Goal: Task Accomplishment & Management: Use online tool/utility

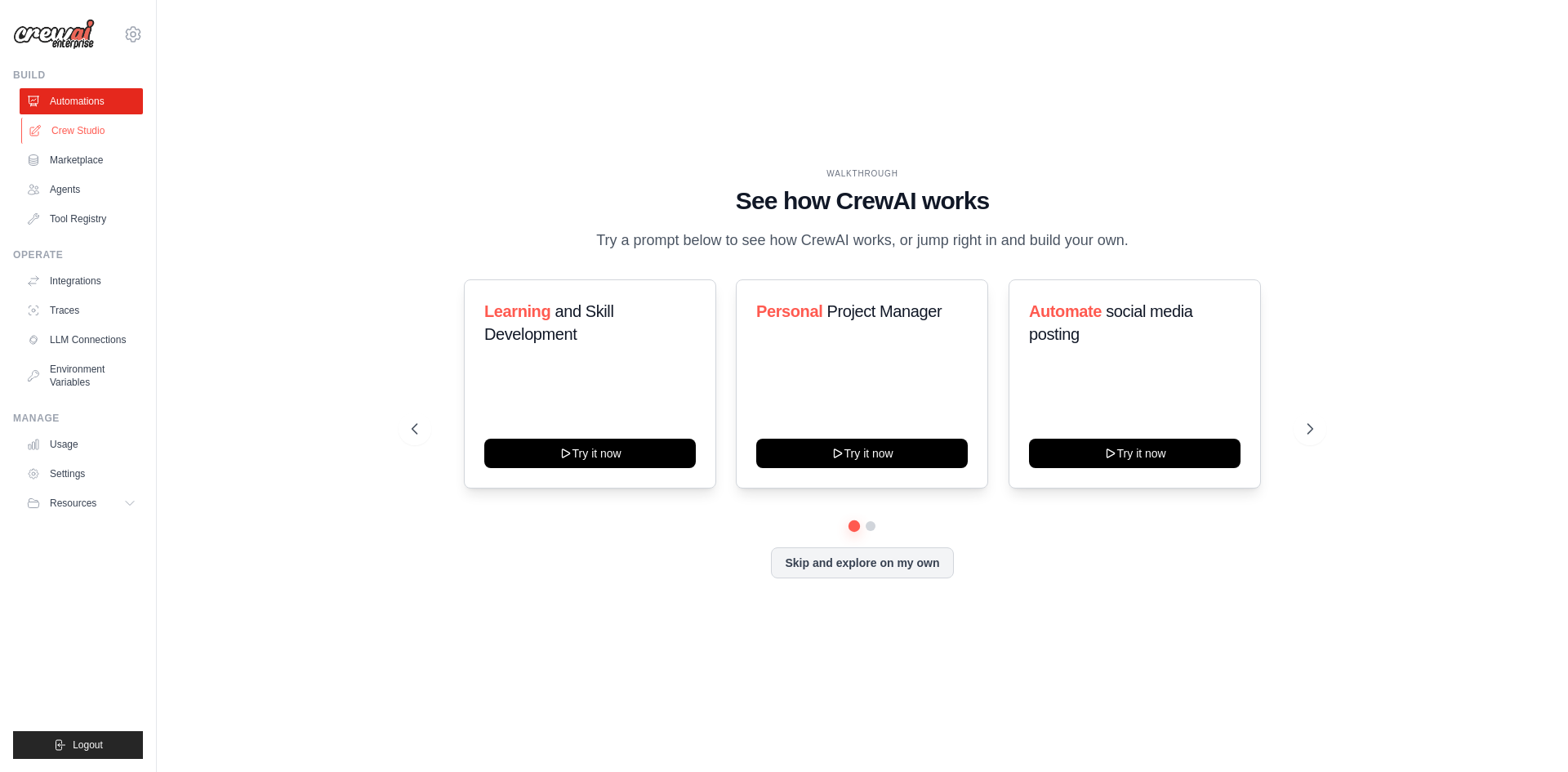
click at [83, 126] on link "Crew Studio" at bounding box center [83, 130] width 123 height 26
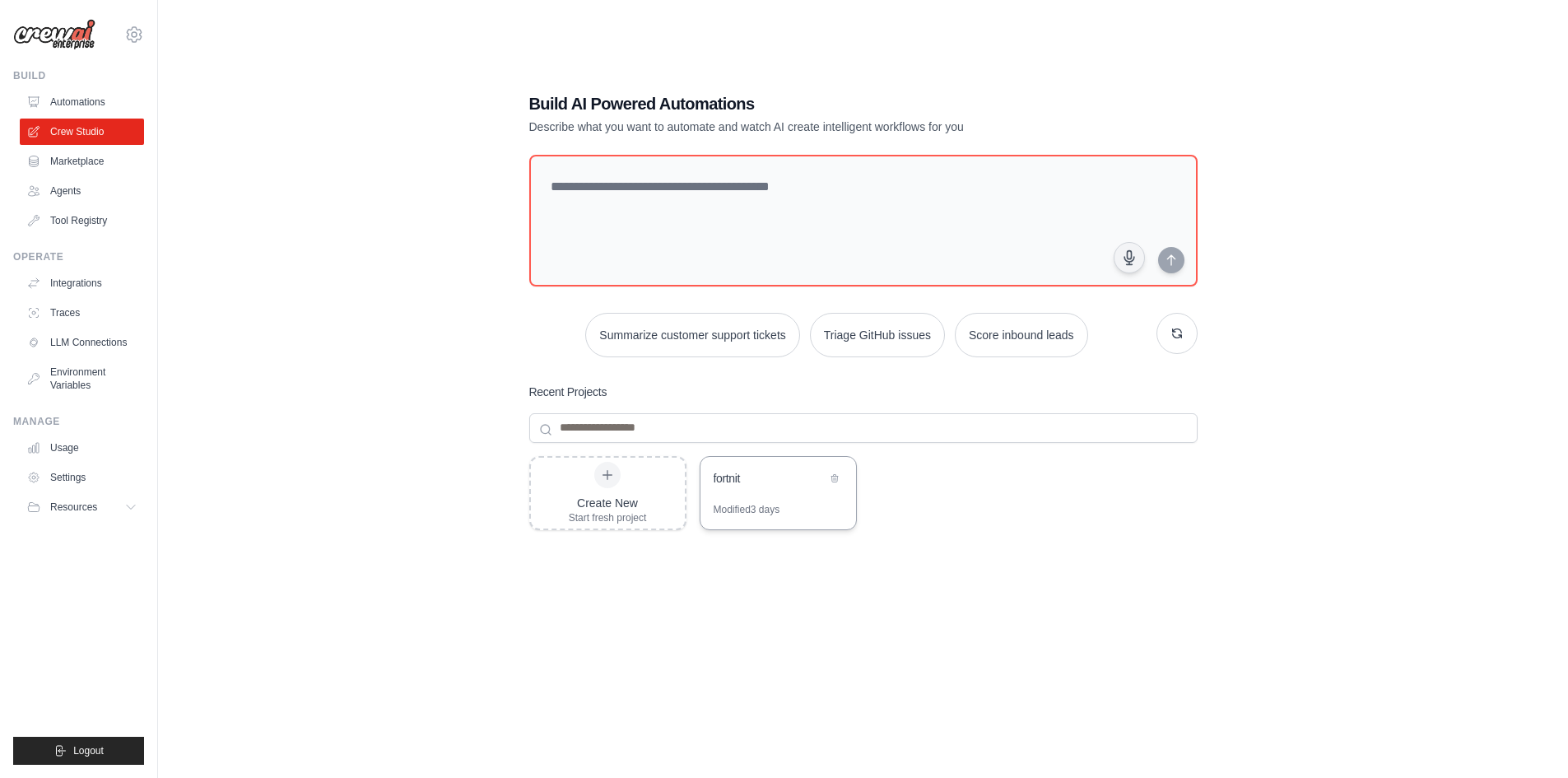
click at [783, 521] on div "Modified 3 days" at bounding box center [778, 516] width 155 height 26
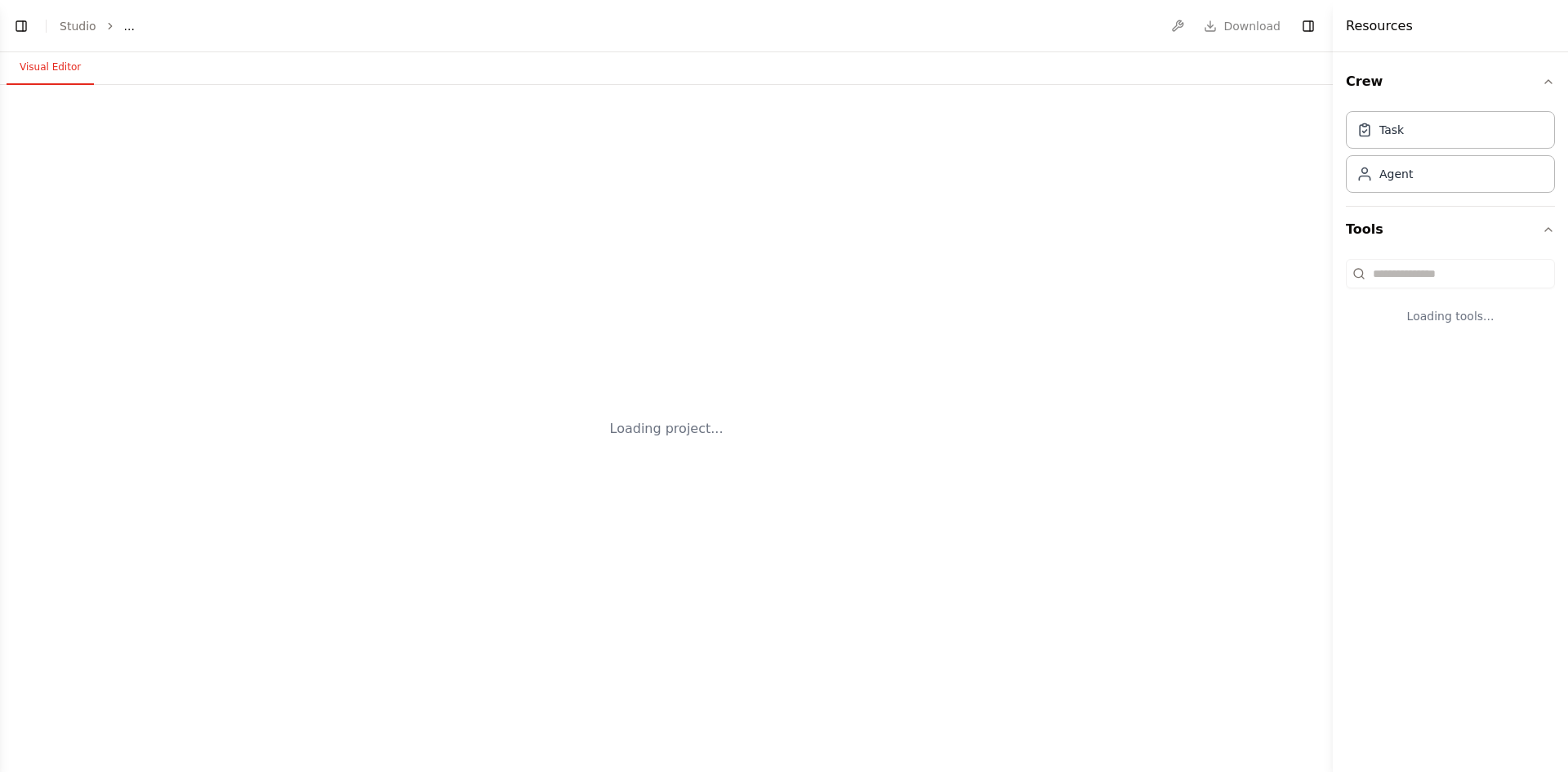
select select "****"
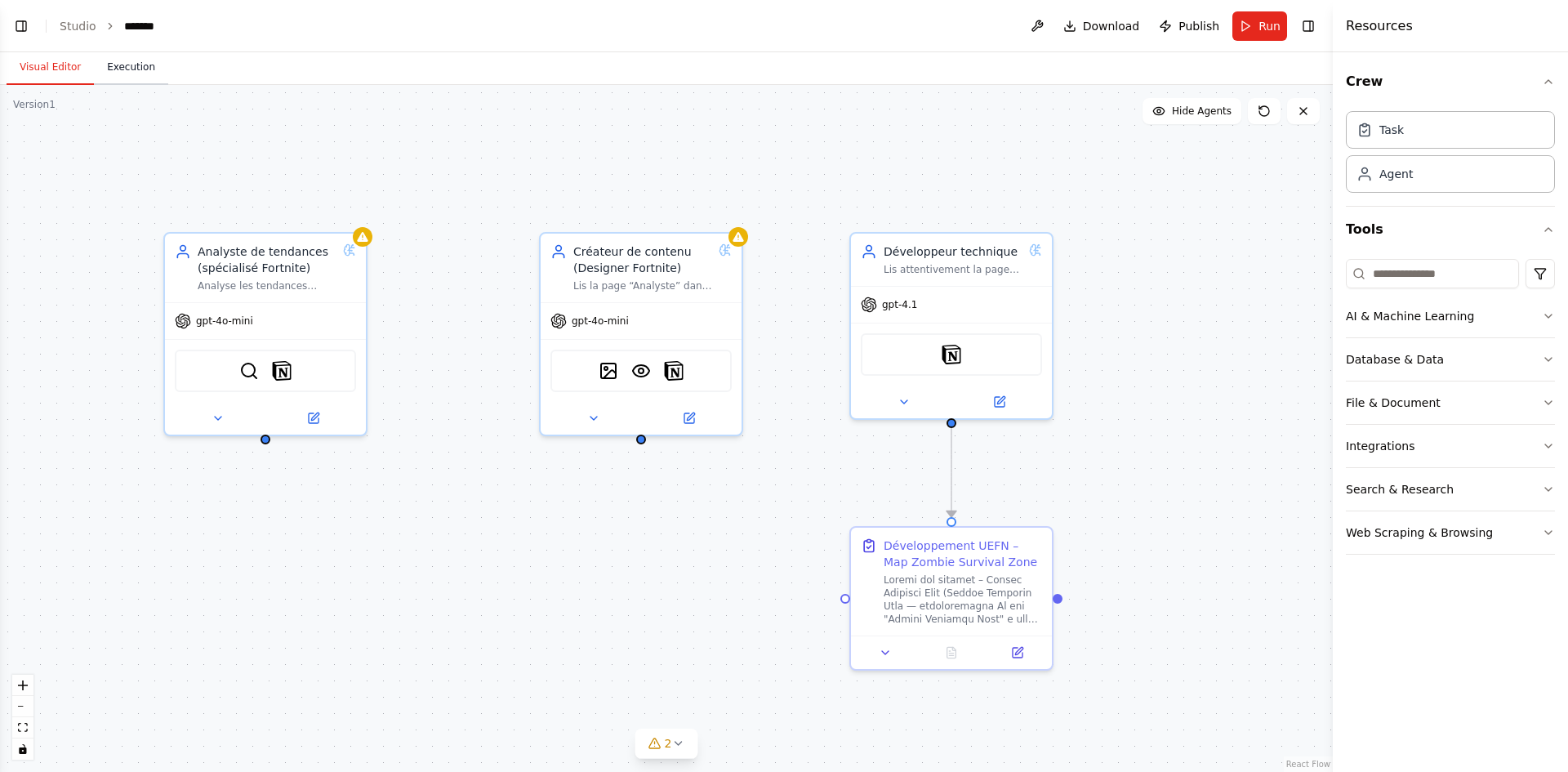
click at [131, 73] on button "Execution" at bounding box center [130, 68] width 74 height 34
click at [65, 74] on button "Visual Editor" at bounding box center [50, 68] width 87 height 34
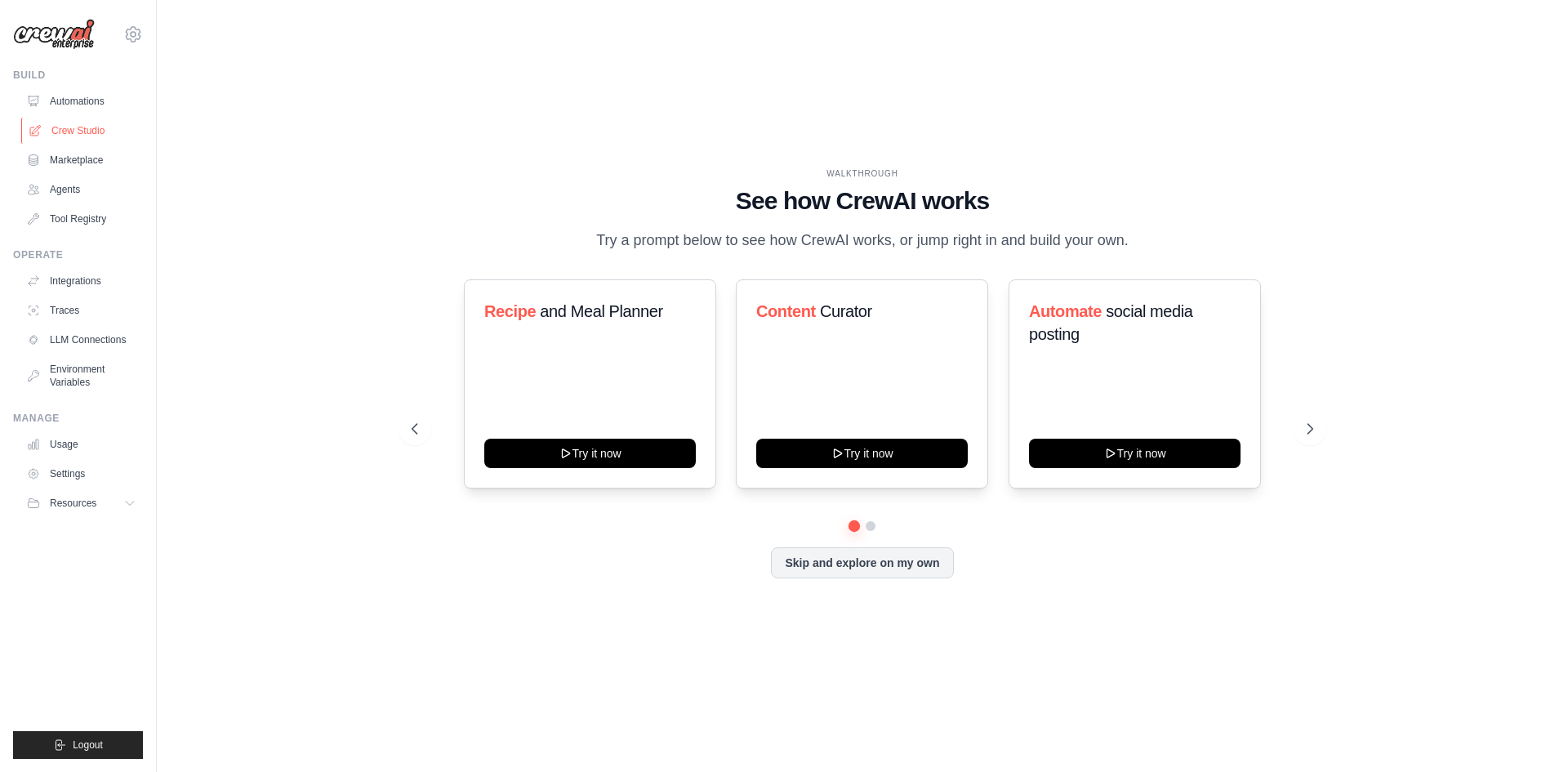
click at [109, 127] on link "Crew Studio" at bounding box center [83, 130] width 123 height 26
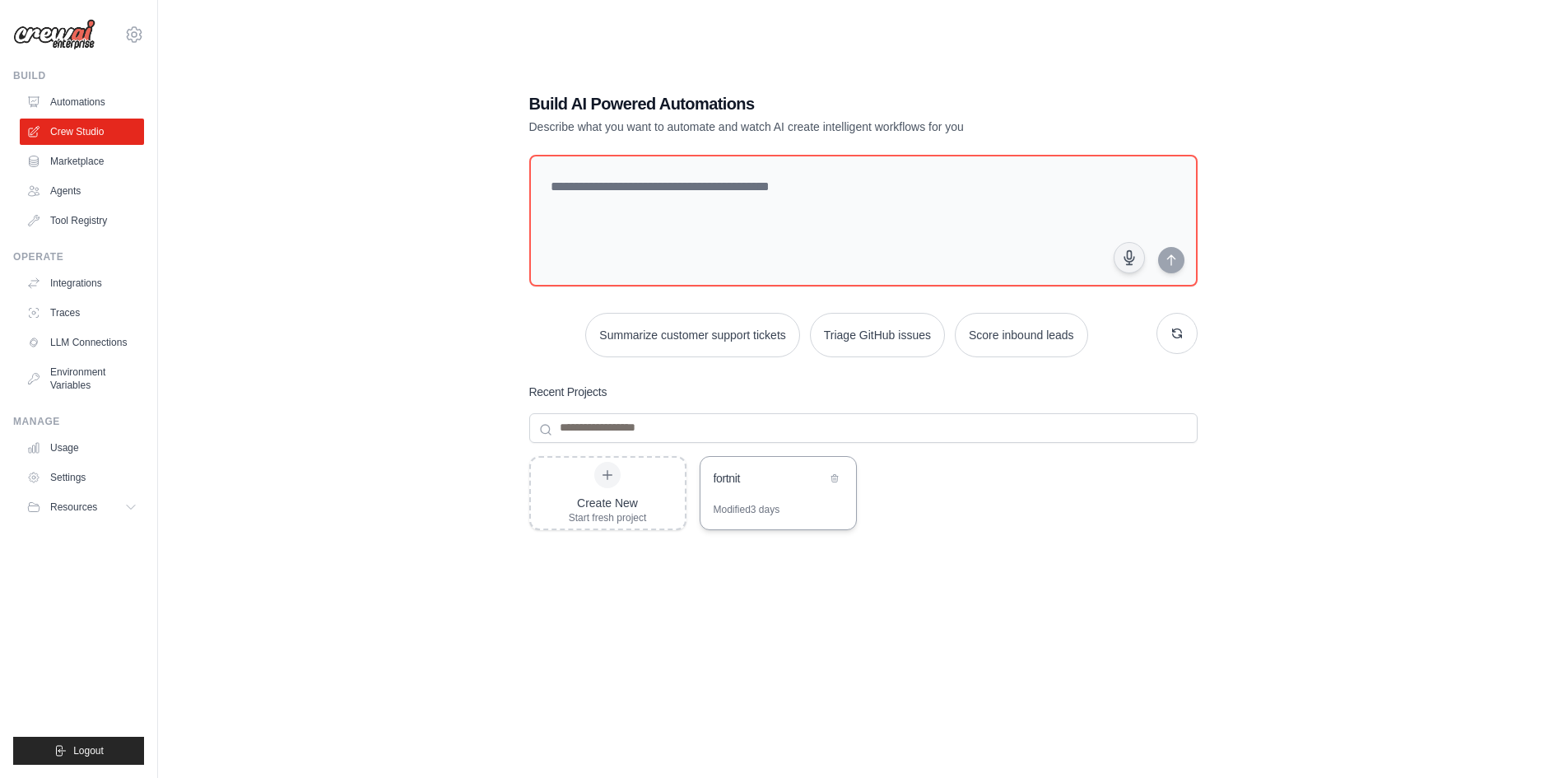
click at [785, 489] on div "fortnit" at bounding box center [771, 480] width 113 height 20
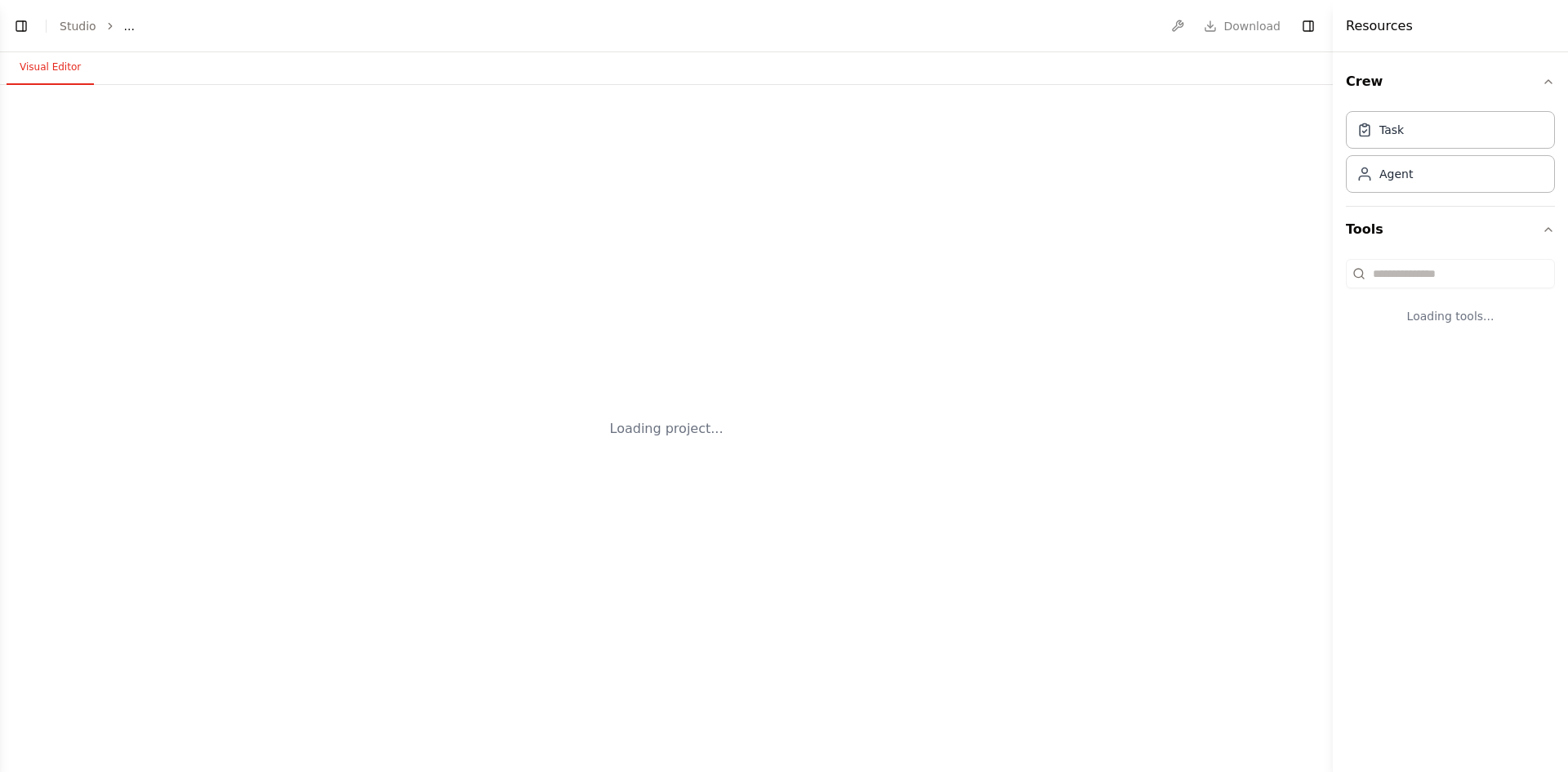
select select "****"
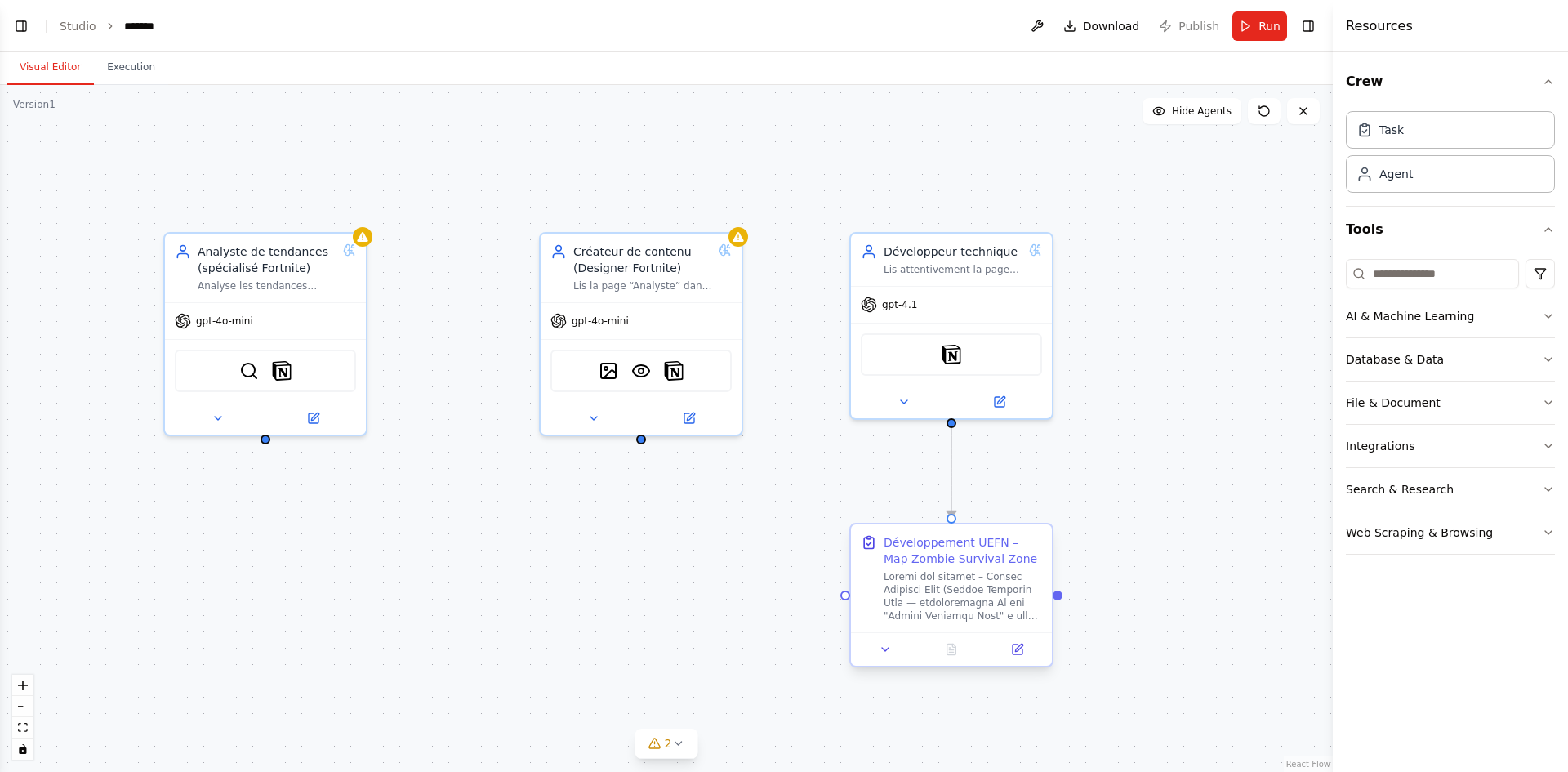
click at [964, 588] on div at bounding box center [963, 596] width 159 height 53
click at [1017, 658] on button at bounding box center [1017, 650] width 56 height 20
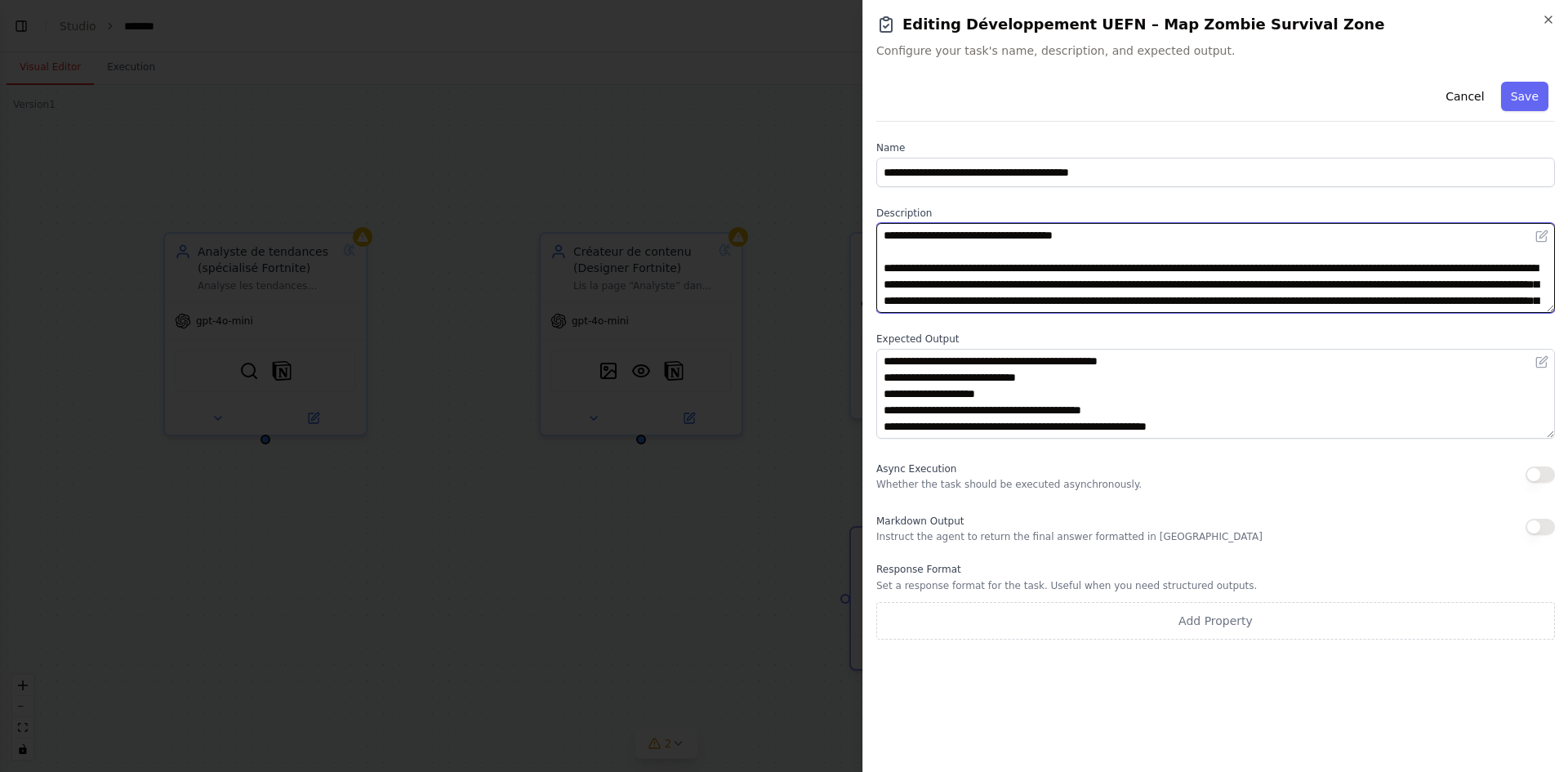
drag, startPoint x: 1425, startPoint y: 300, endPoint x: 876, endPoint y: 212, distance: 556.0
click at [876, 212] on div "Description" at bounding box center [1215, 259] width 679 height 106
click at [976, 309] on textarea at bounding box center [1215, 267] width 679 height 90
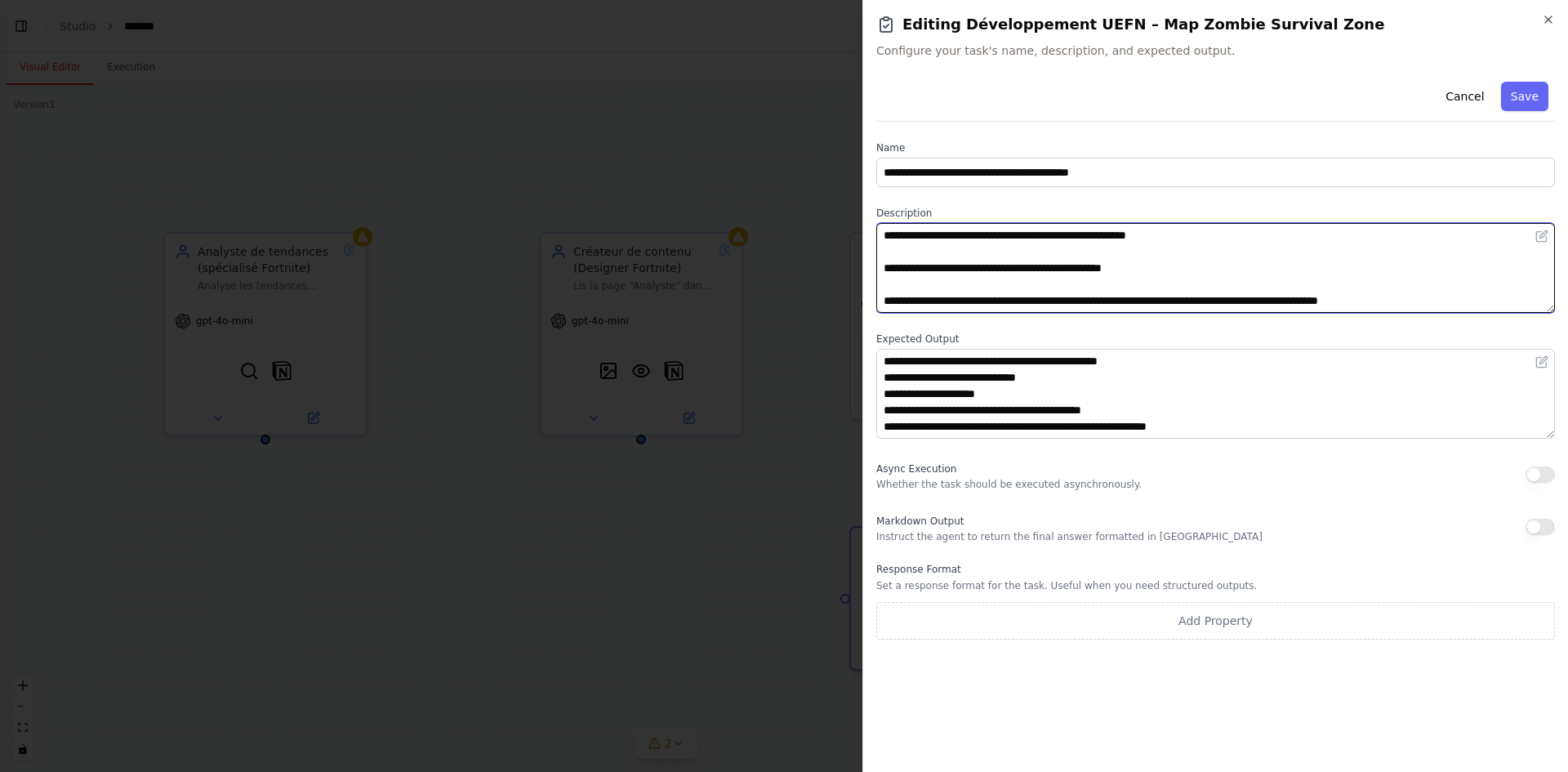
scroll to position [1944, 0]
drag, startPoint x: 882, startPoint y: 234, endPoint x: 1401, endPoint y: 301, distance: 523.3
click at [1405, 297] on textarea at bounding box center [1215, 267] width 679 height 90
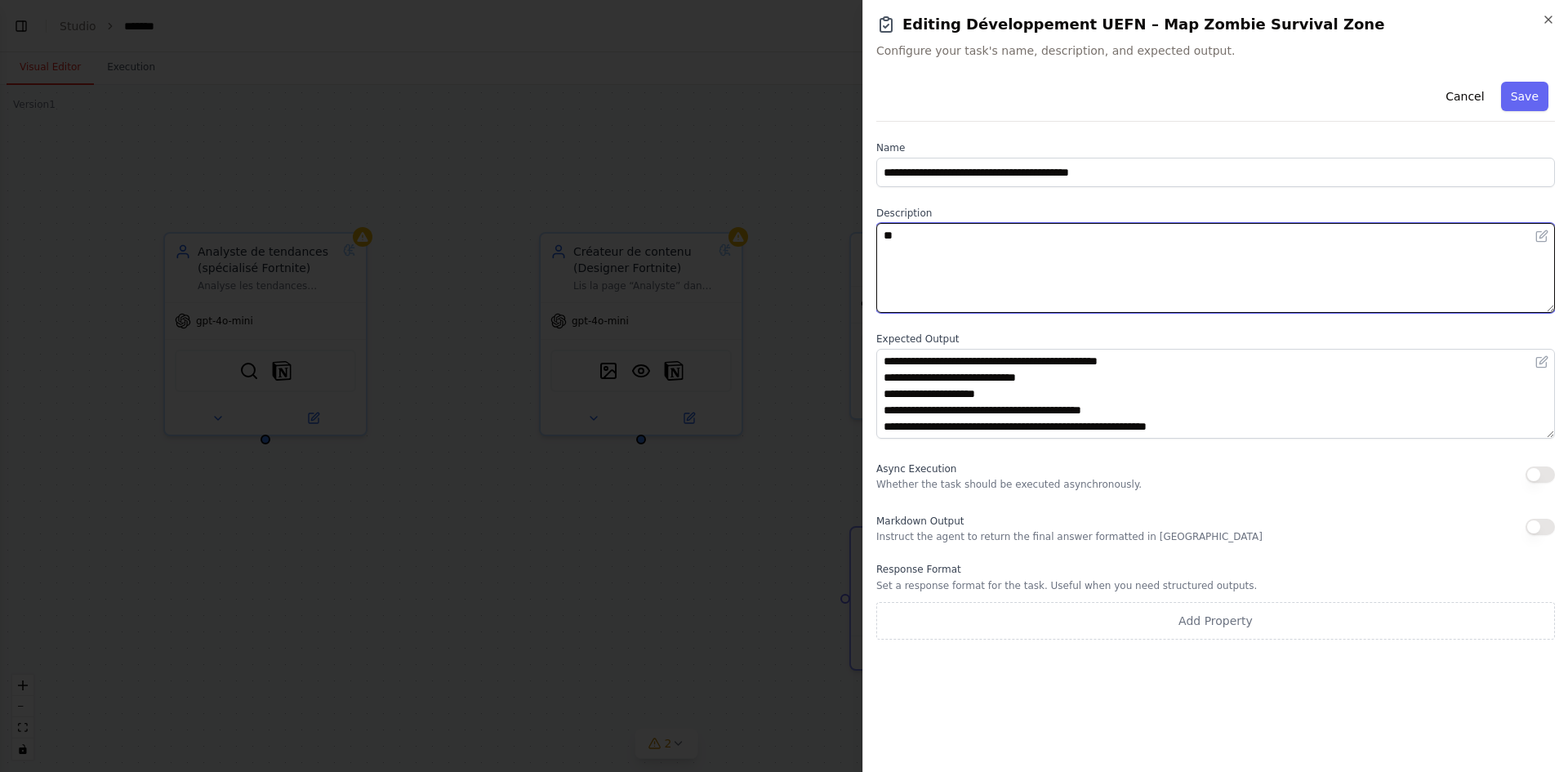
scroll to position [0, 0]
type textarea "*"
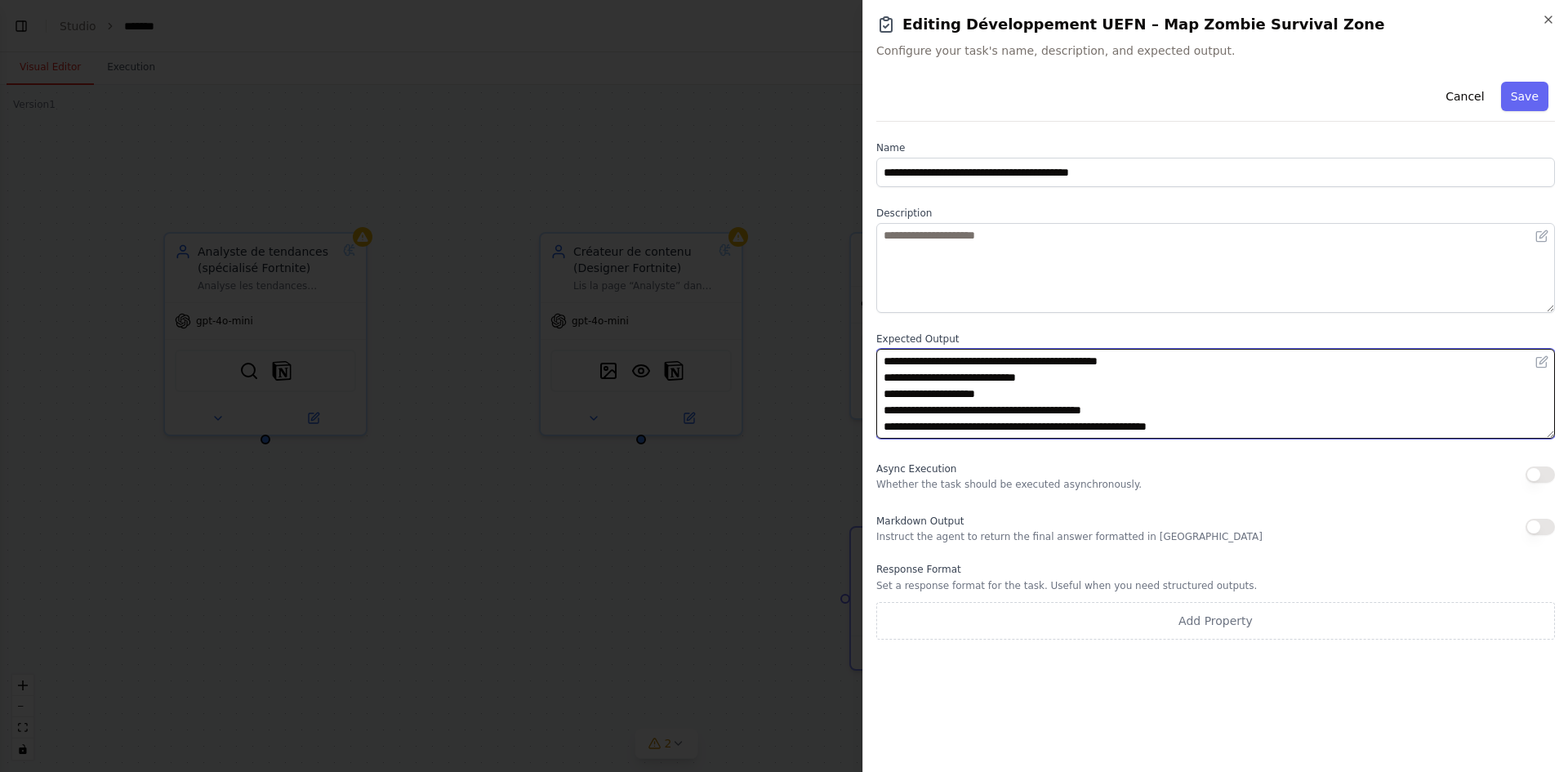
drag, startPoint x: 1060, startPoint y: 432, endPoint x: 881, endPoint y: 373, distance: 188.5
click at [858, 348] on body "BETA Hello! I'm the CrewAI assistant. What kind of automation do you want to bu…" at bounding box center [784, 386] width 1568 height 772
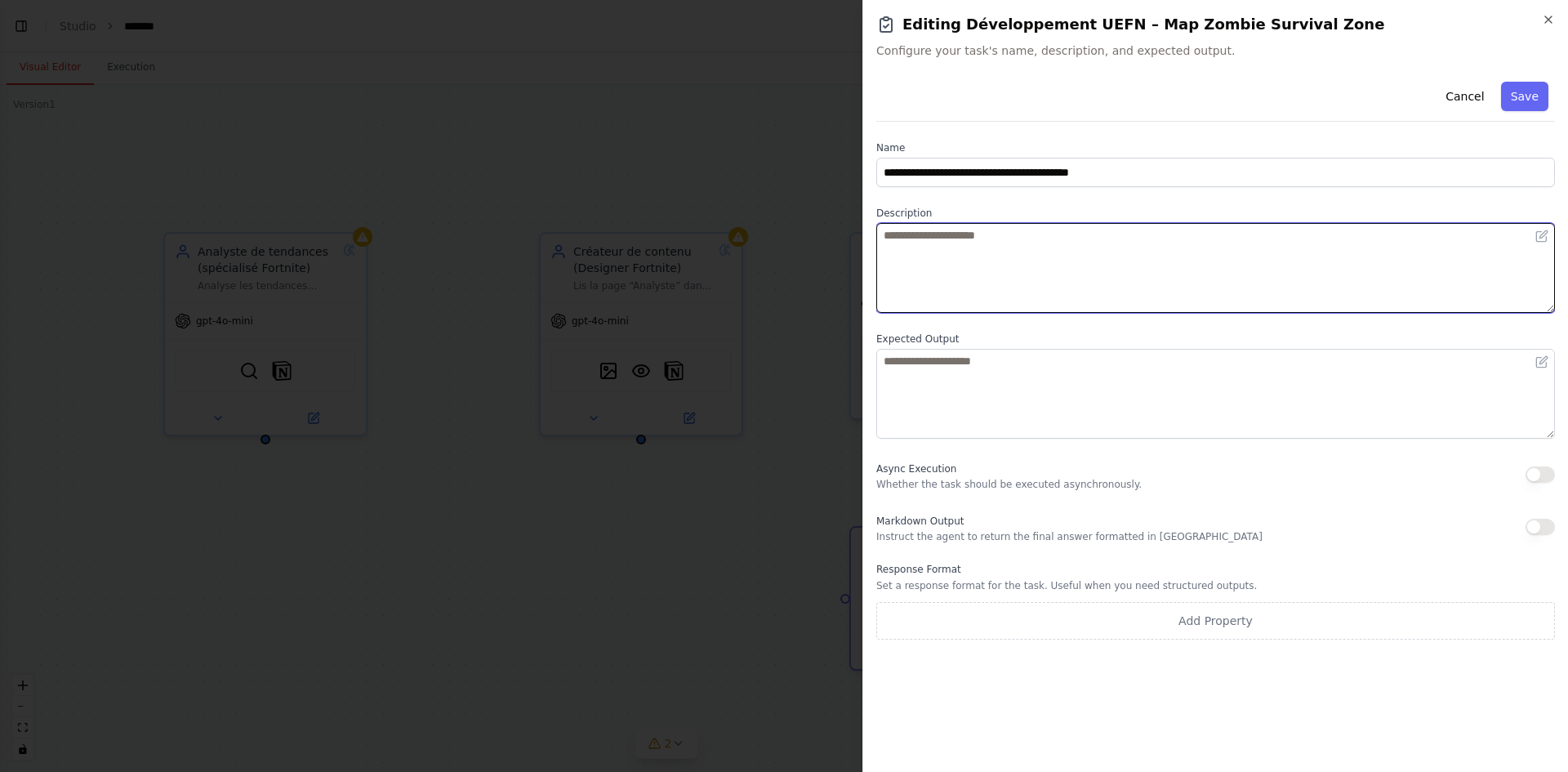
click at [923, 246] on textarea at bounding box center [1215, 267] width 679 height 90
paste textarea "**********"
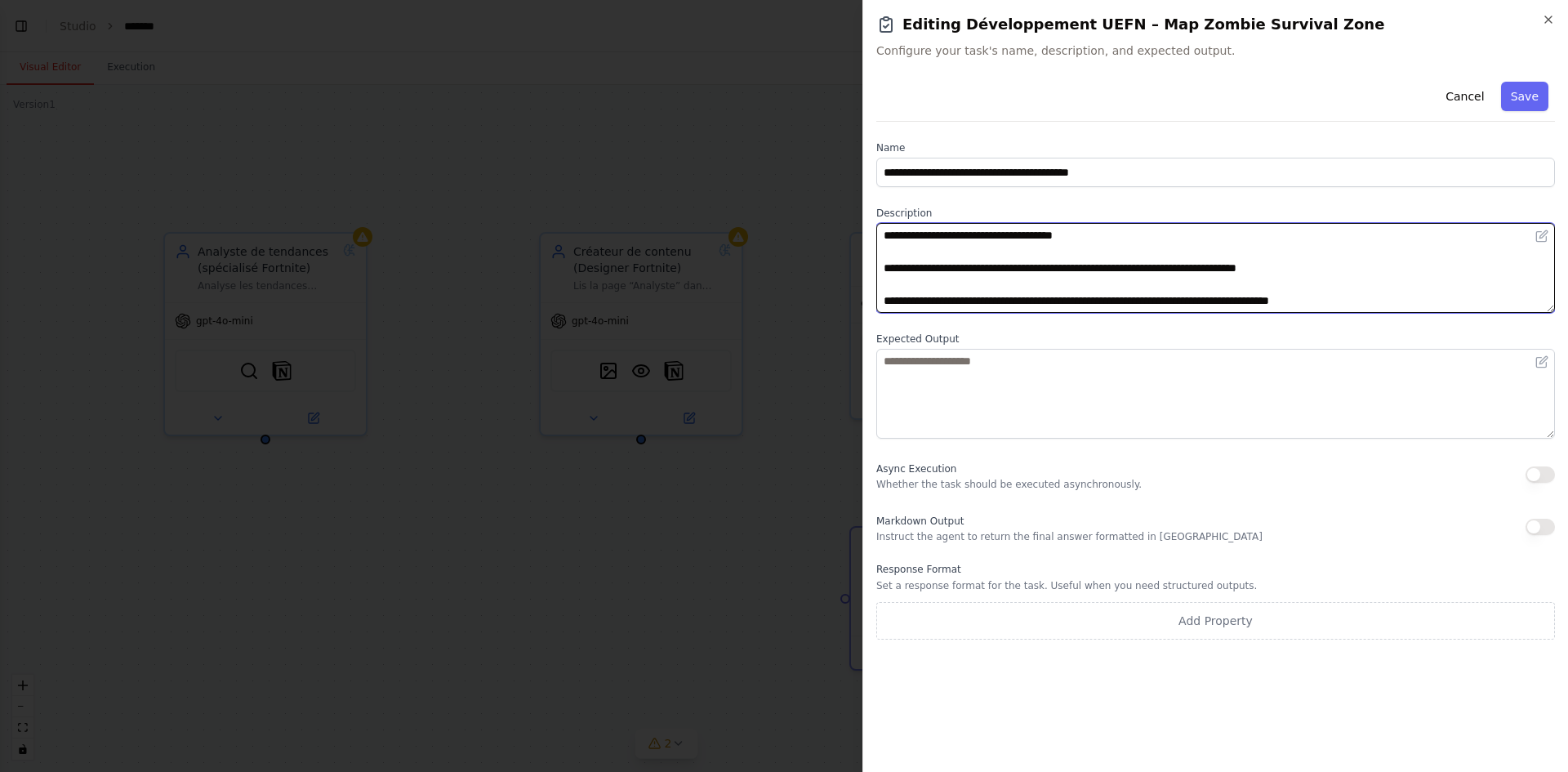
scroll to position [1336, 0]
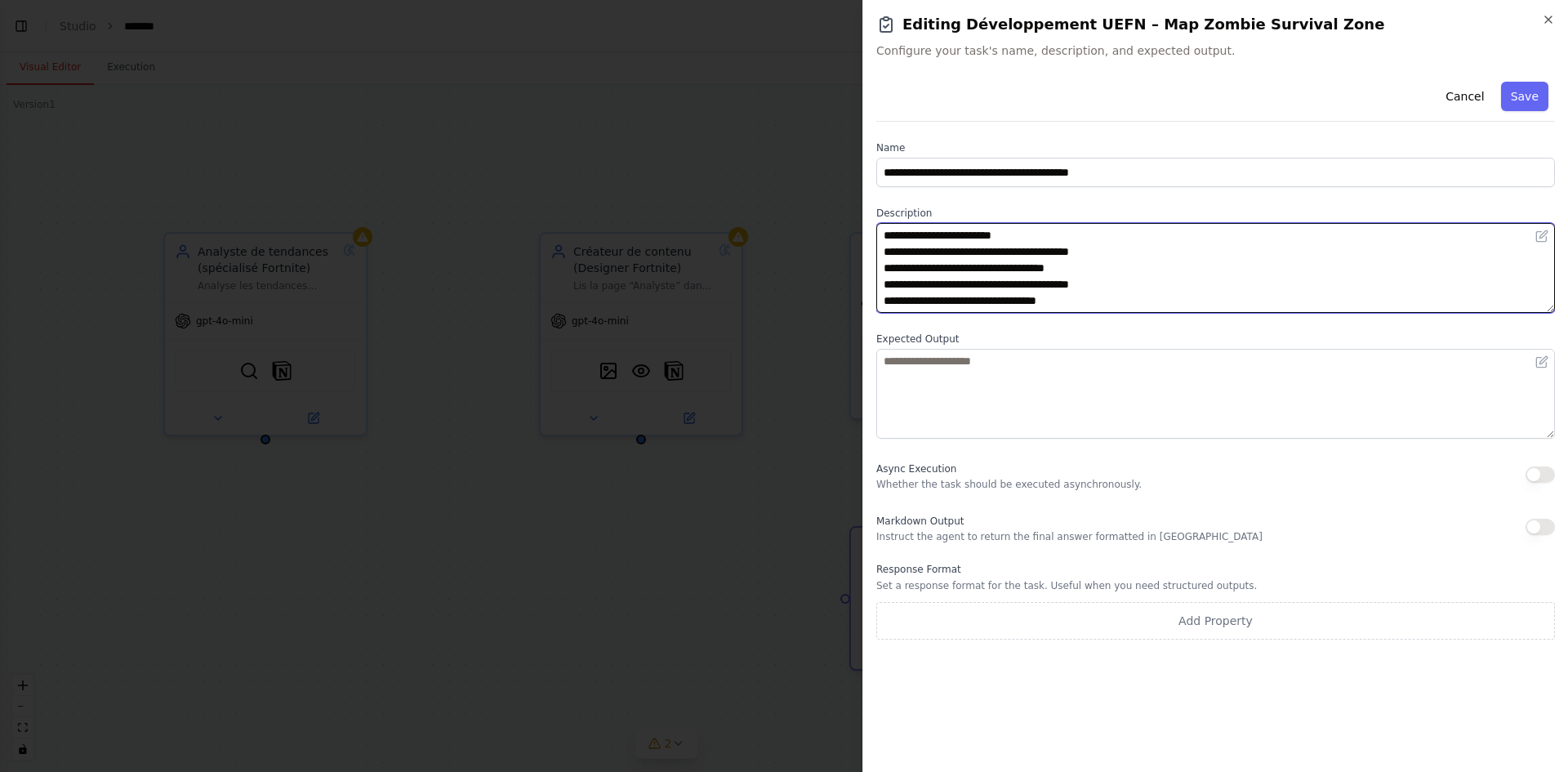
type textarea "**********"
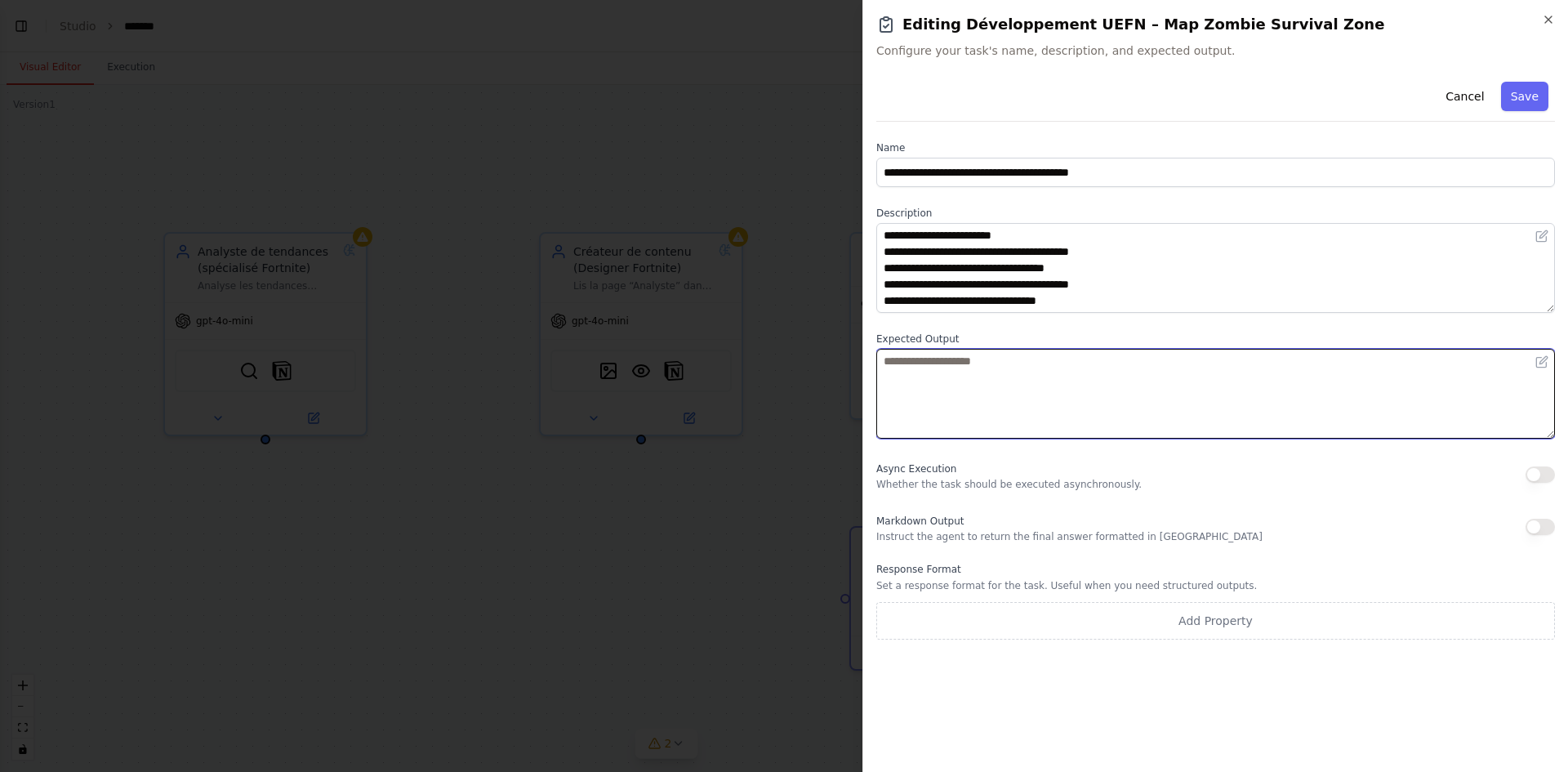
click at [954, 357] on textarea at bounding box center [1215, 393] width 679 height 90
paste textarea "**********"
type textarea "**********"
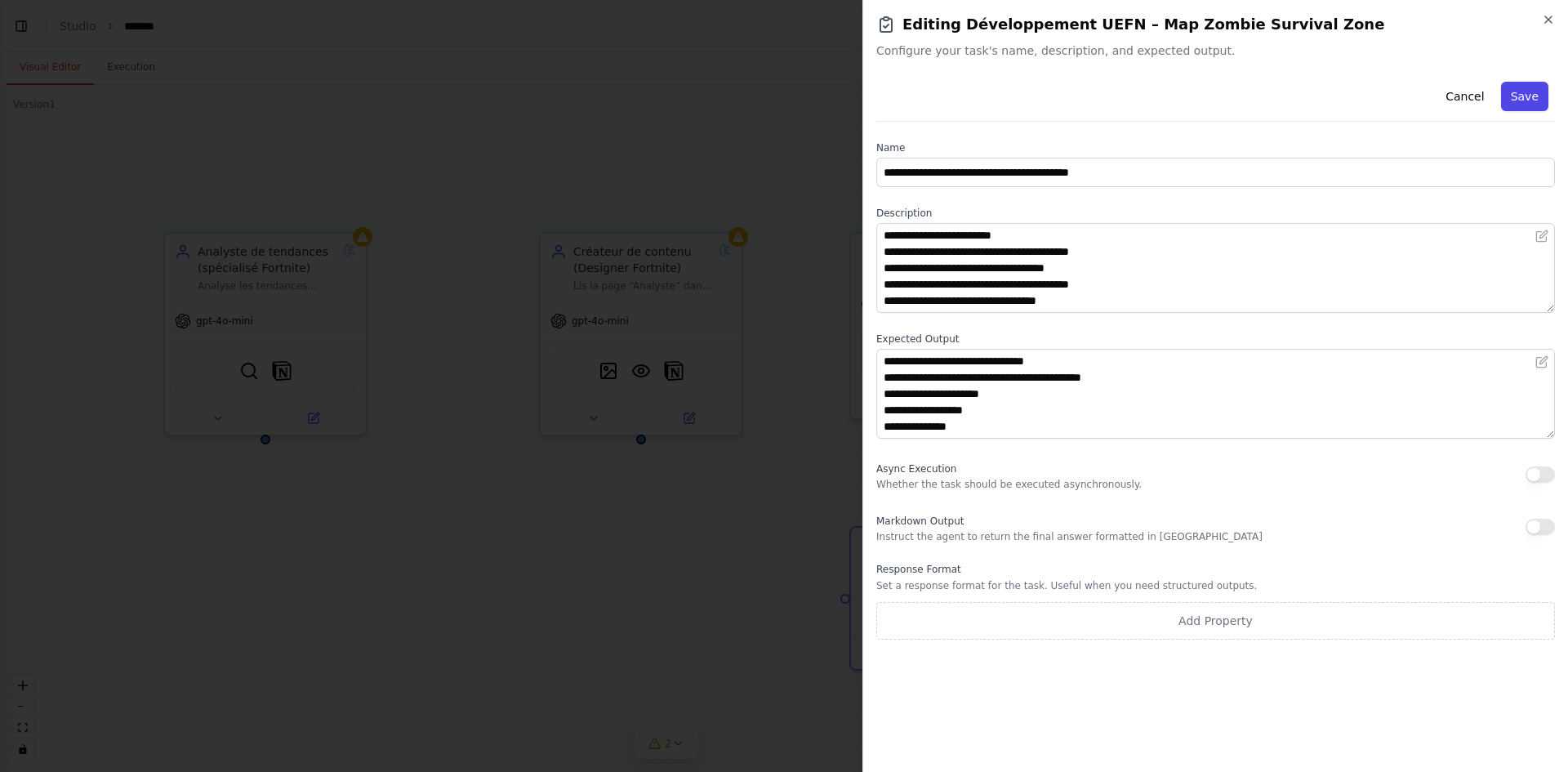
click at [1531, 93] on button "Save" at bounding box center [1524, 96] width 47 height 29
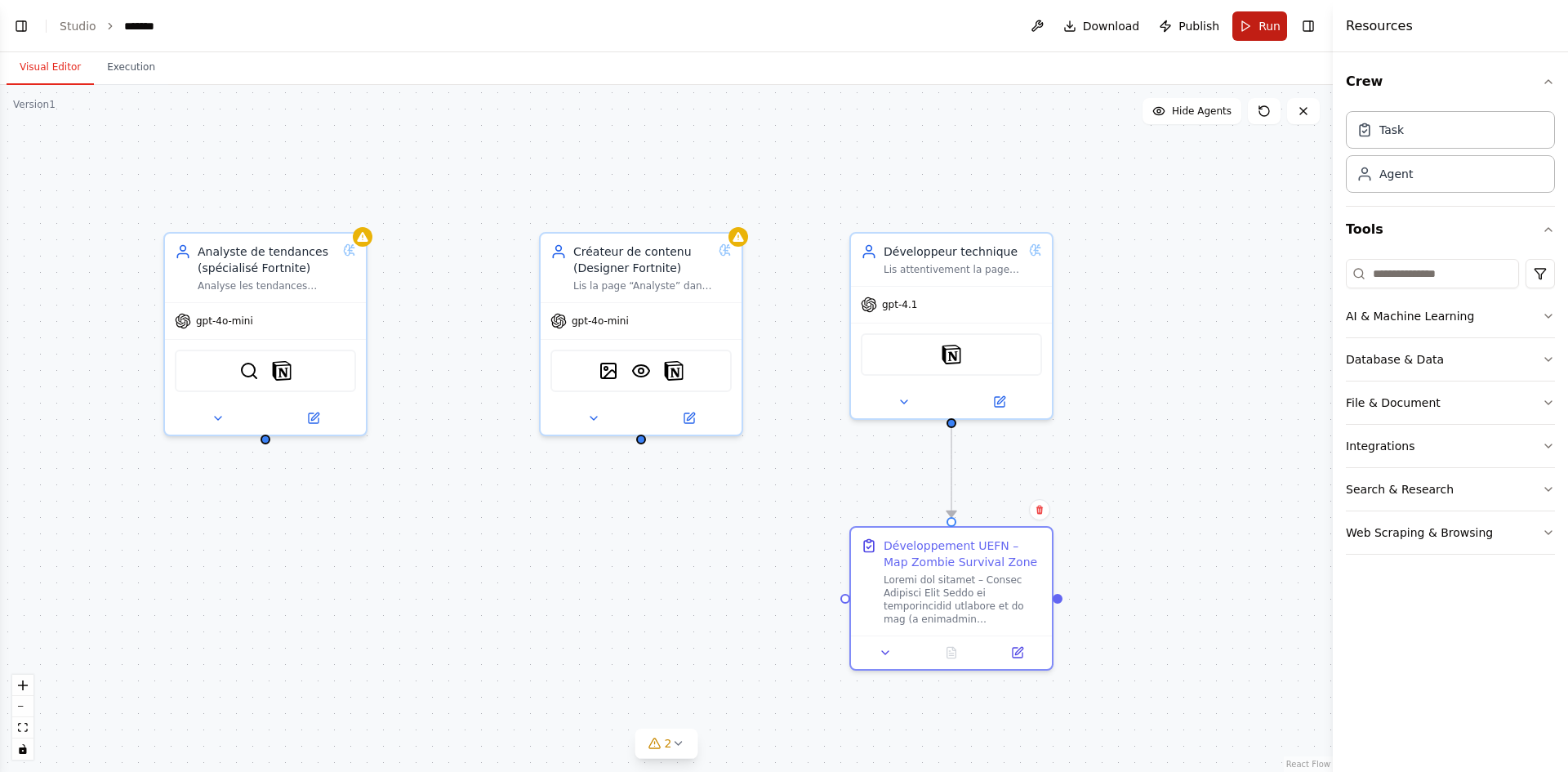
click at [1249, 25] on button "Run" at bounding box center [1259, 26] width 54 height 29
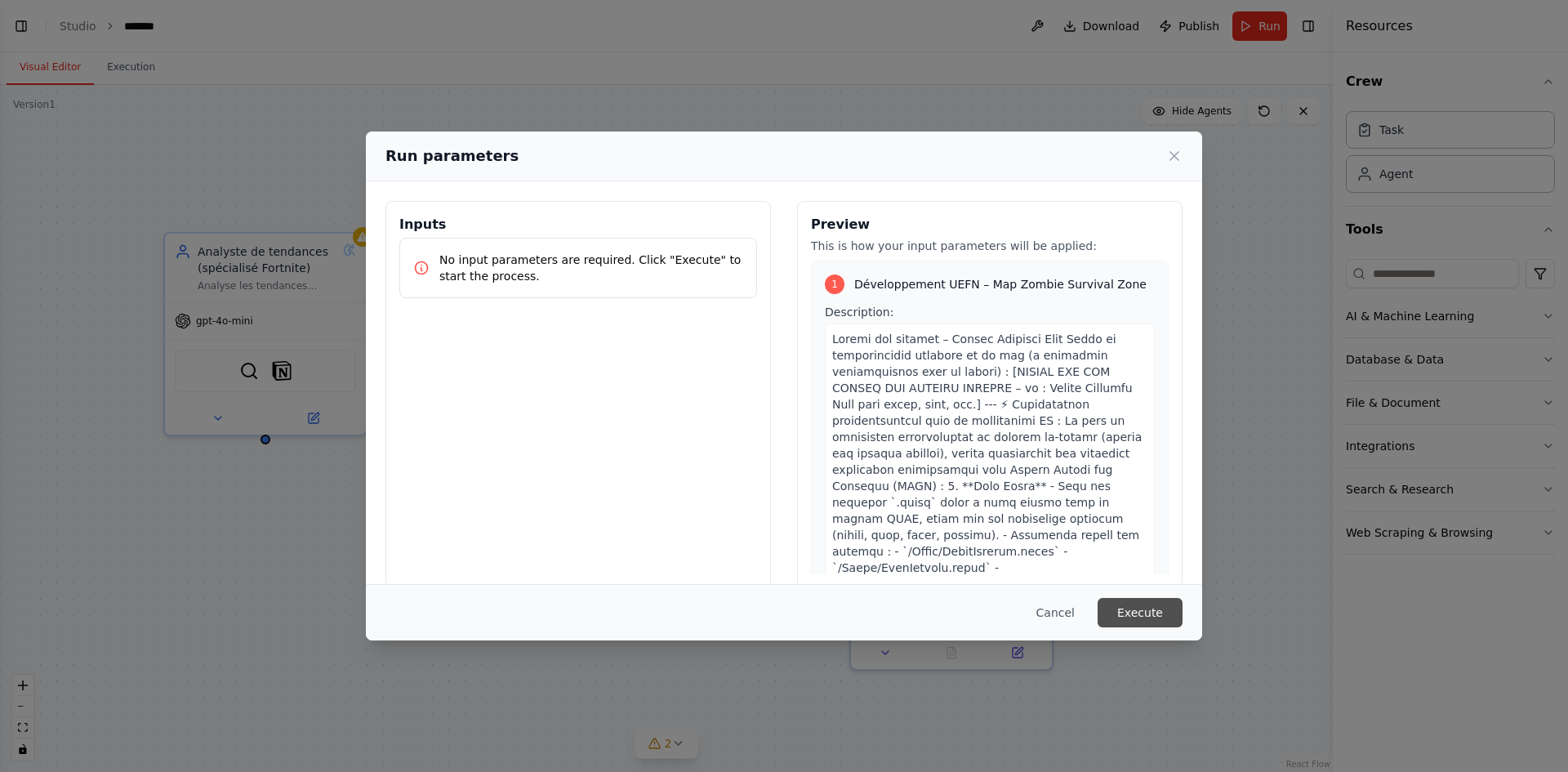
click at [1123, 612] on button "Execute" at bounding box center [1139, 612] width 85 height 29
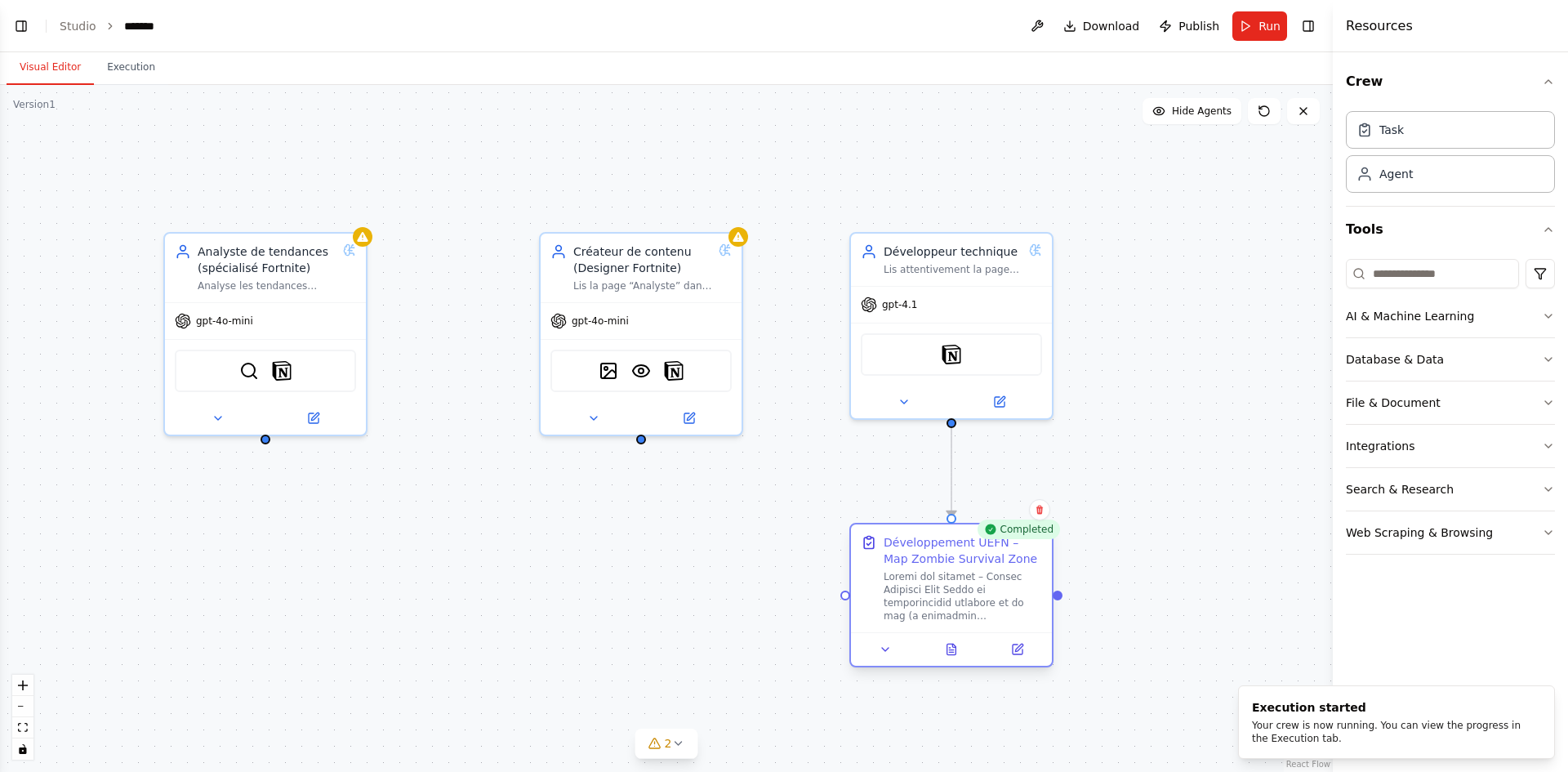
click at [947, 661] on div at bounding box center [951, 649] width 200 height 34
click at [950, 653] on icon at bounding box center [951, 649] width 9 height 11
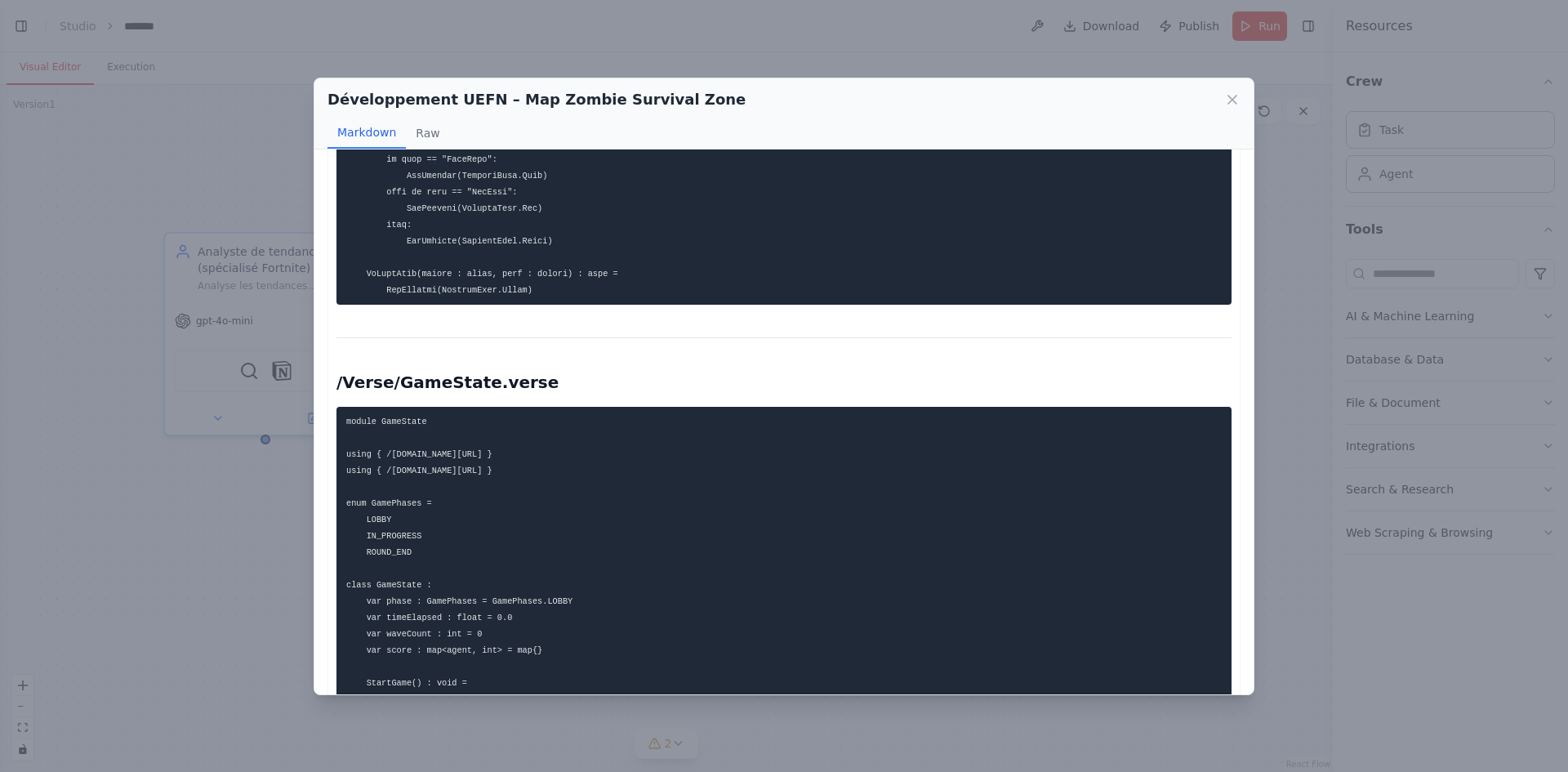
scroll to position [1737, 0]
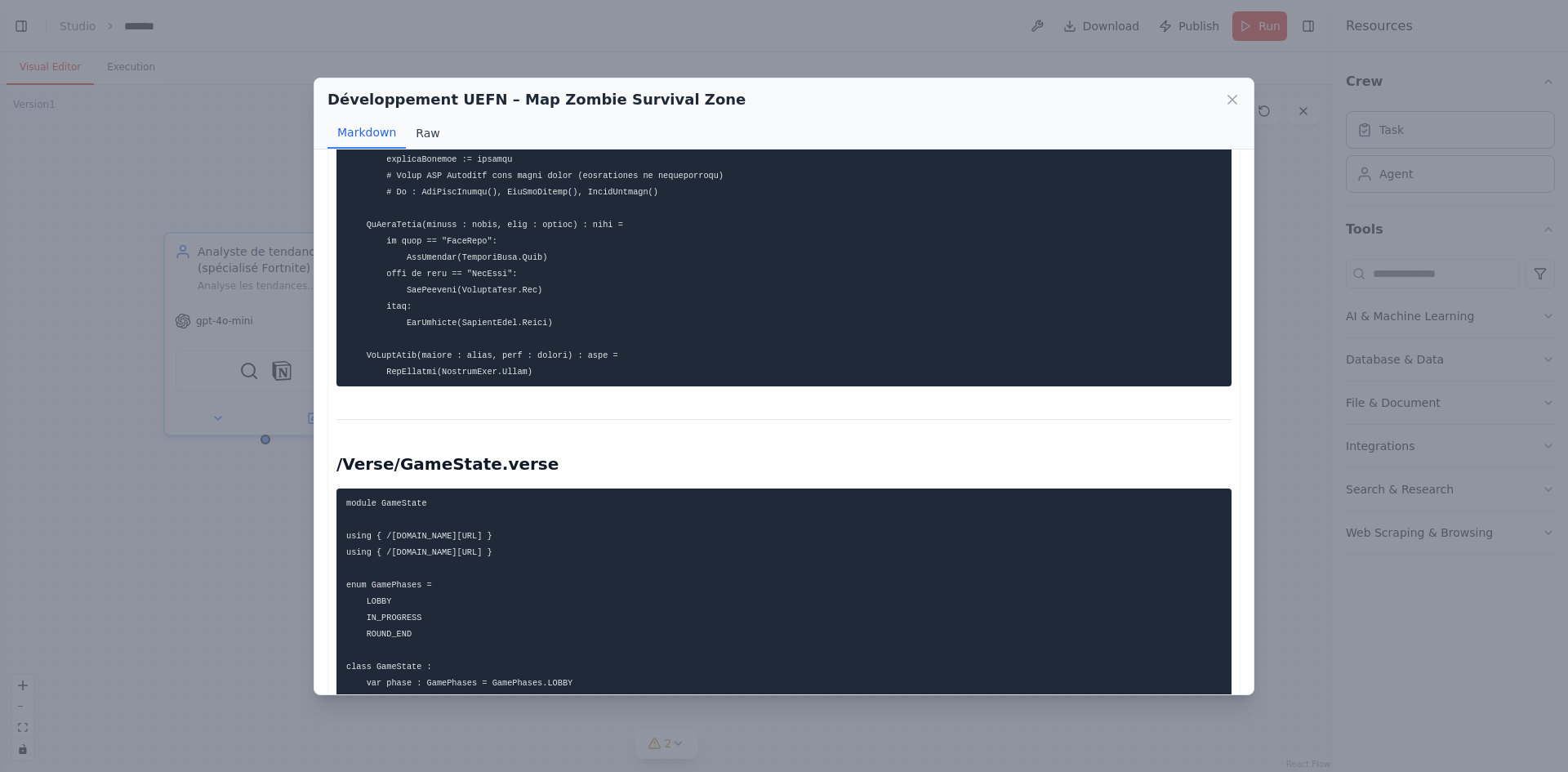
click at [418, 137] on button "Raw" at bounding box center [428, 133] width 44 height 31
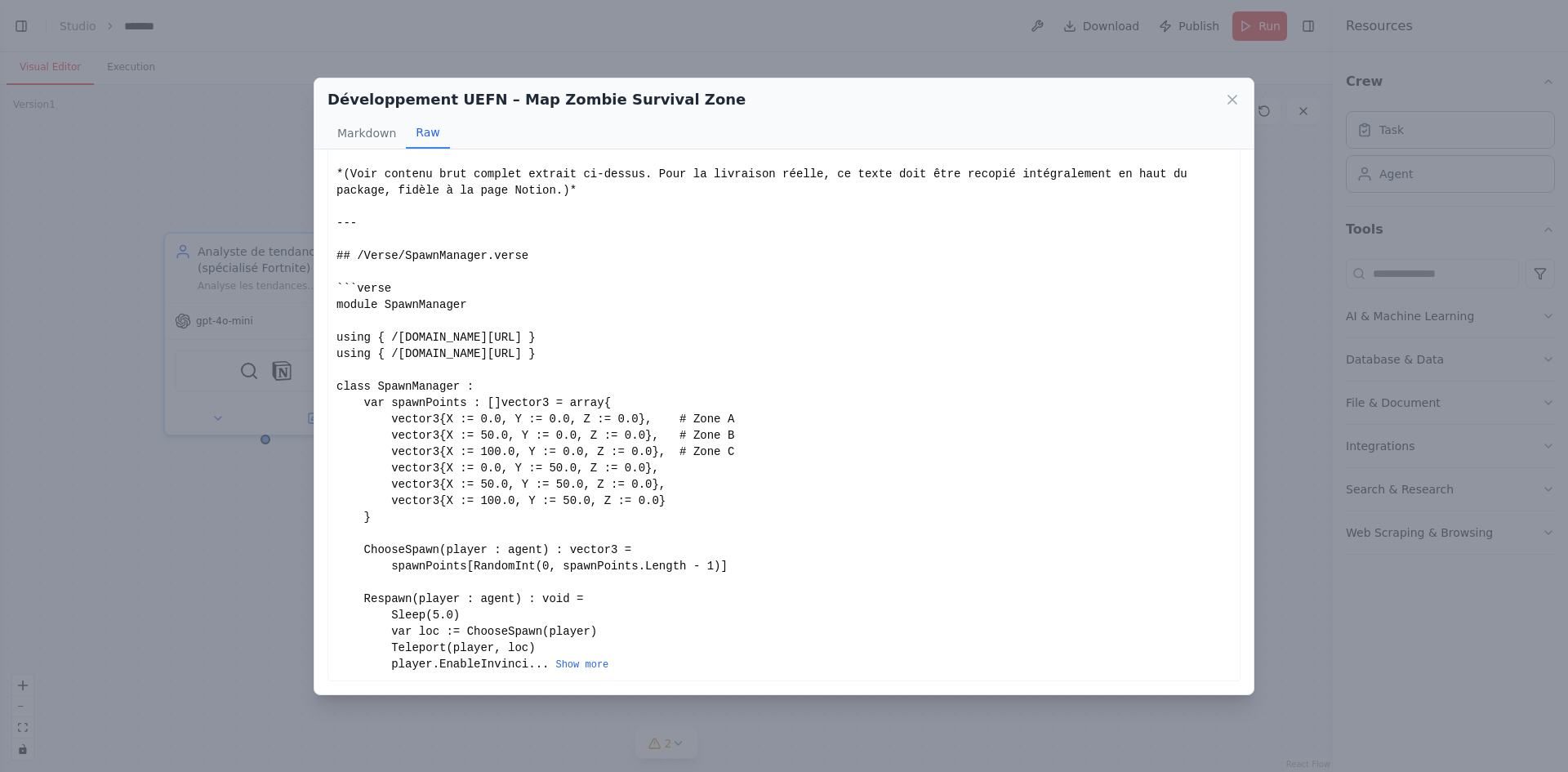
scroll to position [0, 0]
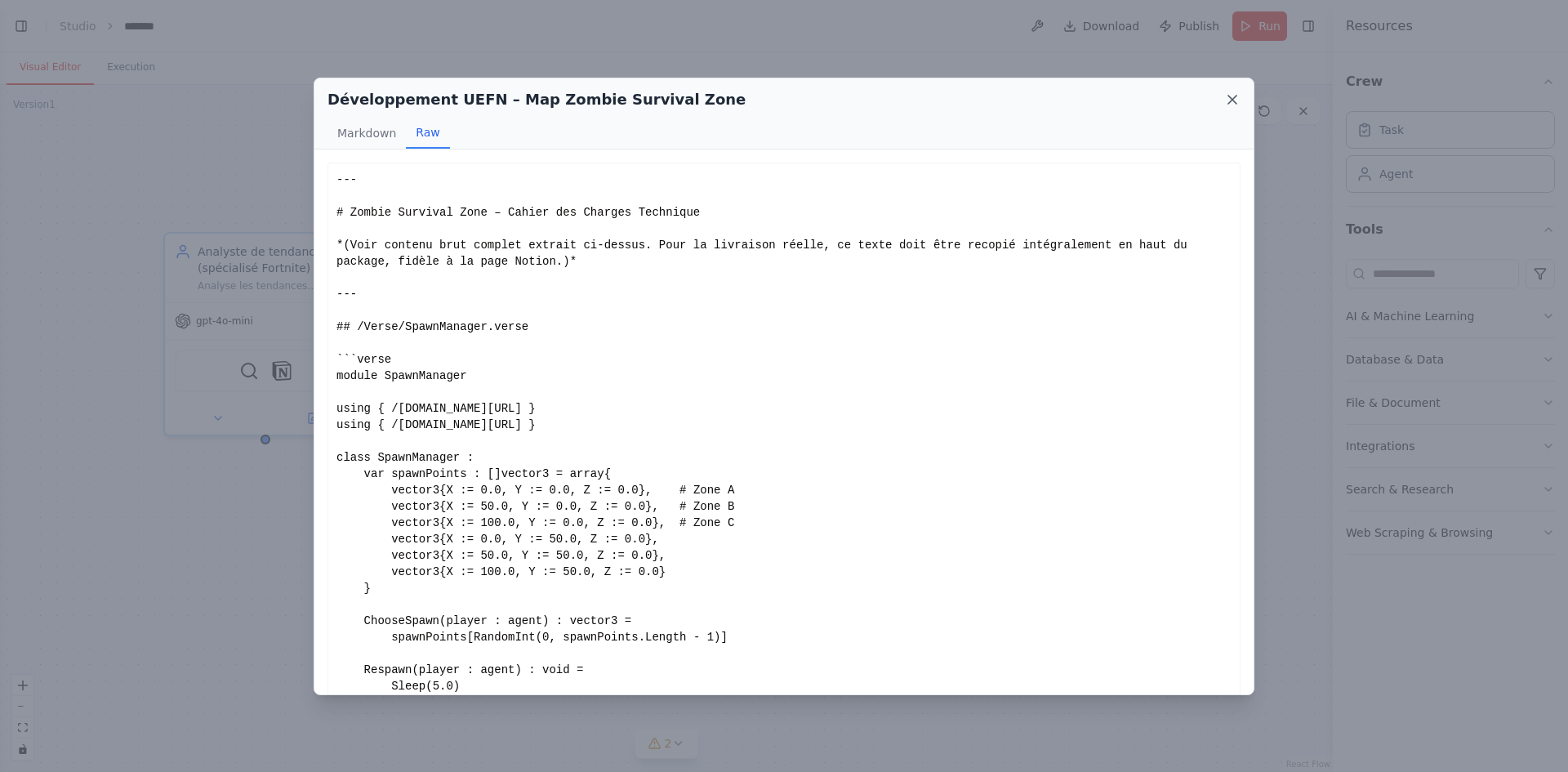
click at [1232, 99] on icon at bounding box center [1232, 99] width 8 height 8
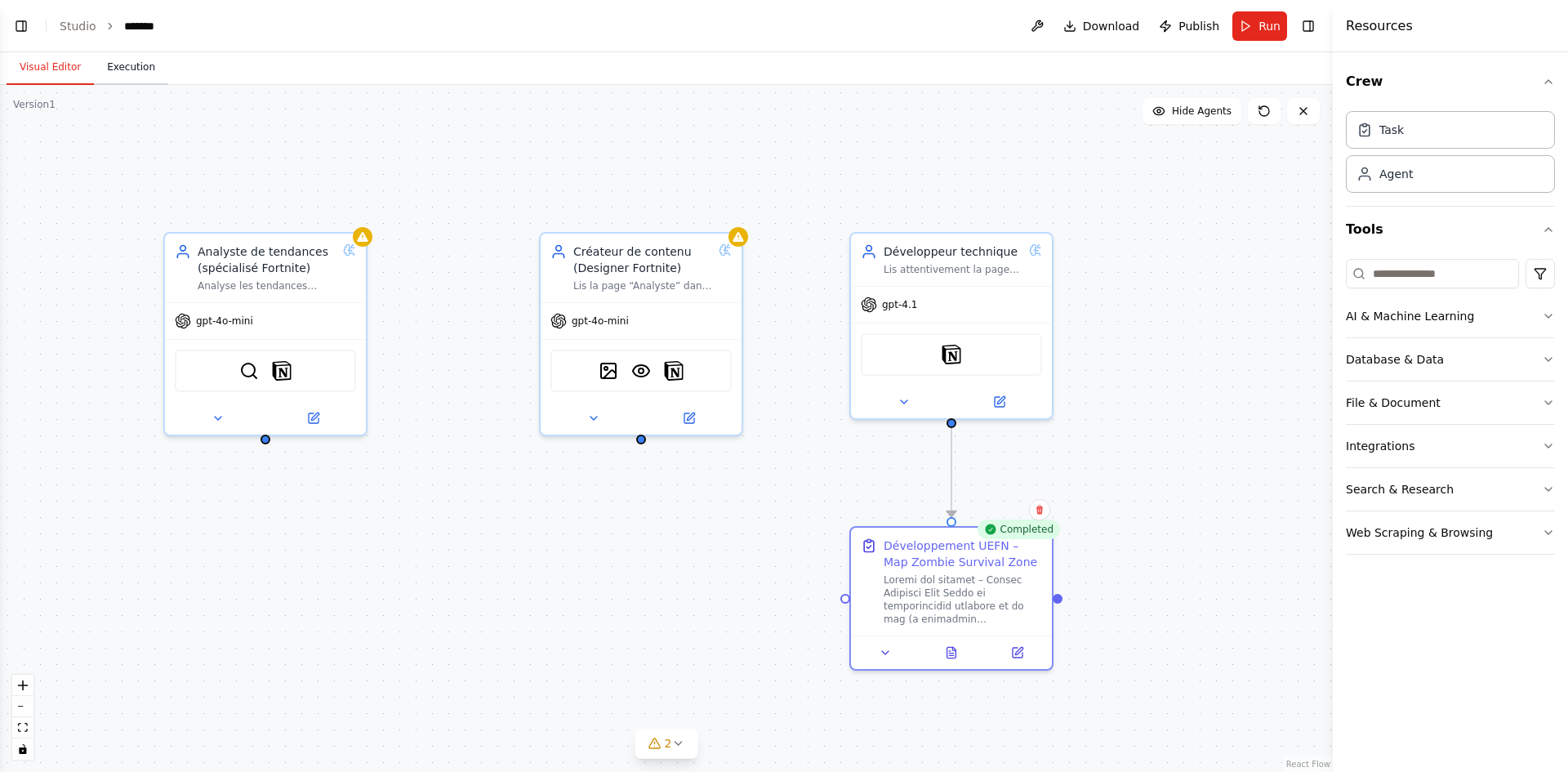
click at [130, 73] on button "Execution" at bounding box center [130, 68] width 74 height 34
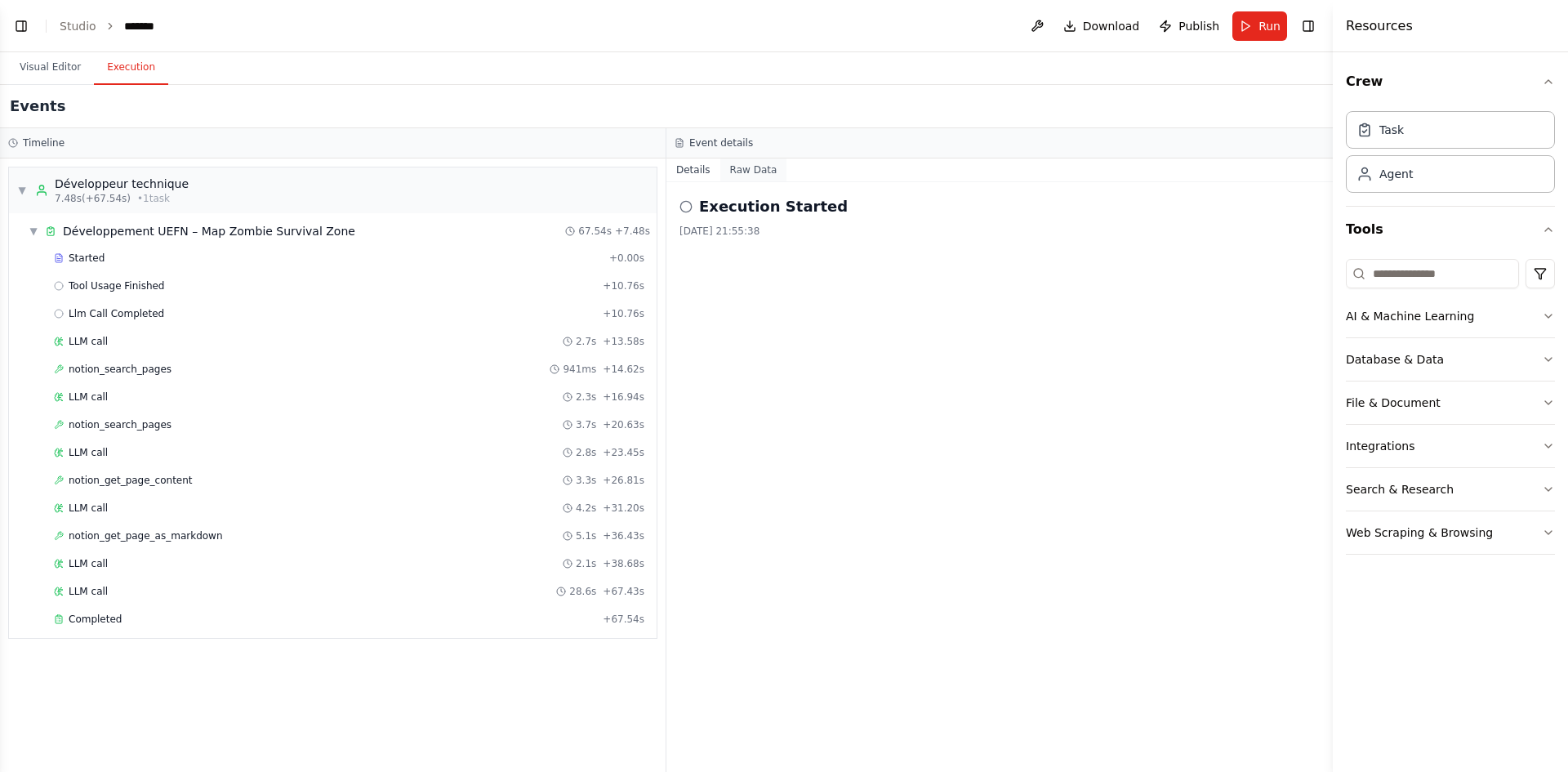
click at [747, 171] on button "Raw Data" at bounding box center [753, 170] width 67 height 23
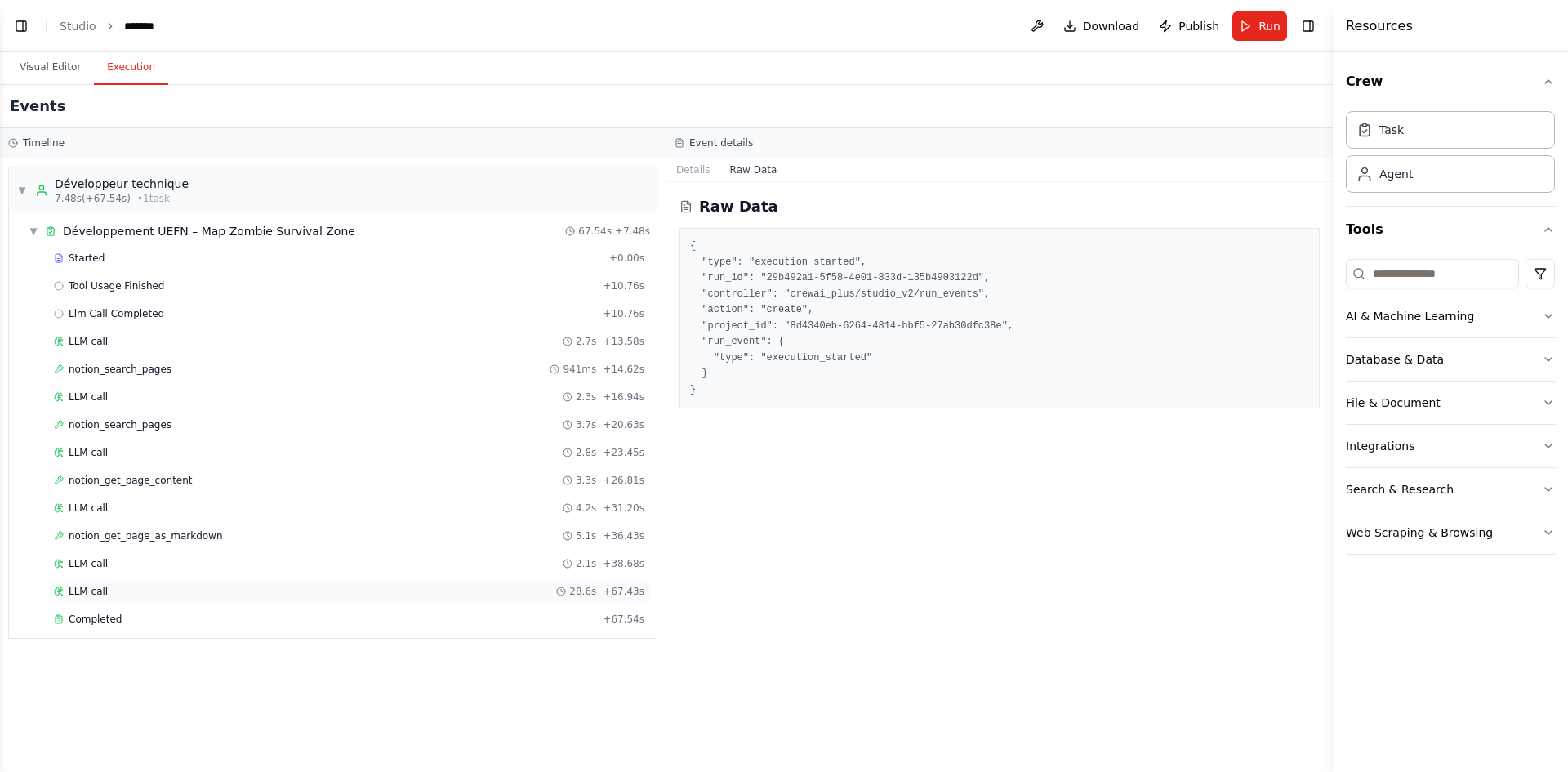
click at [126, 592] on div "LLM call 28.6s + 67.43s" at bounding box center [348, 591] width 591 height 13
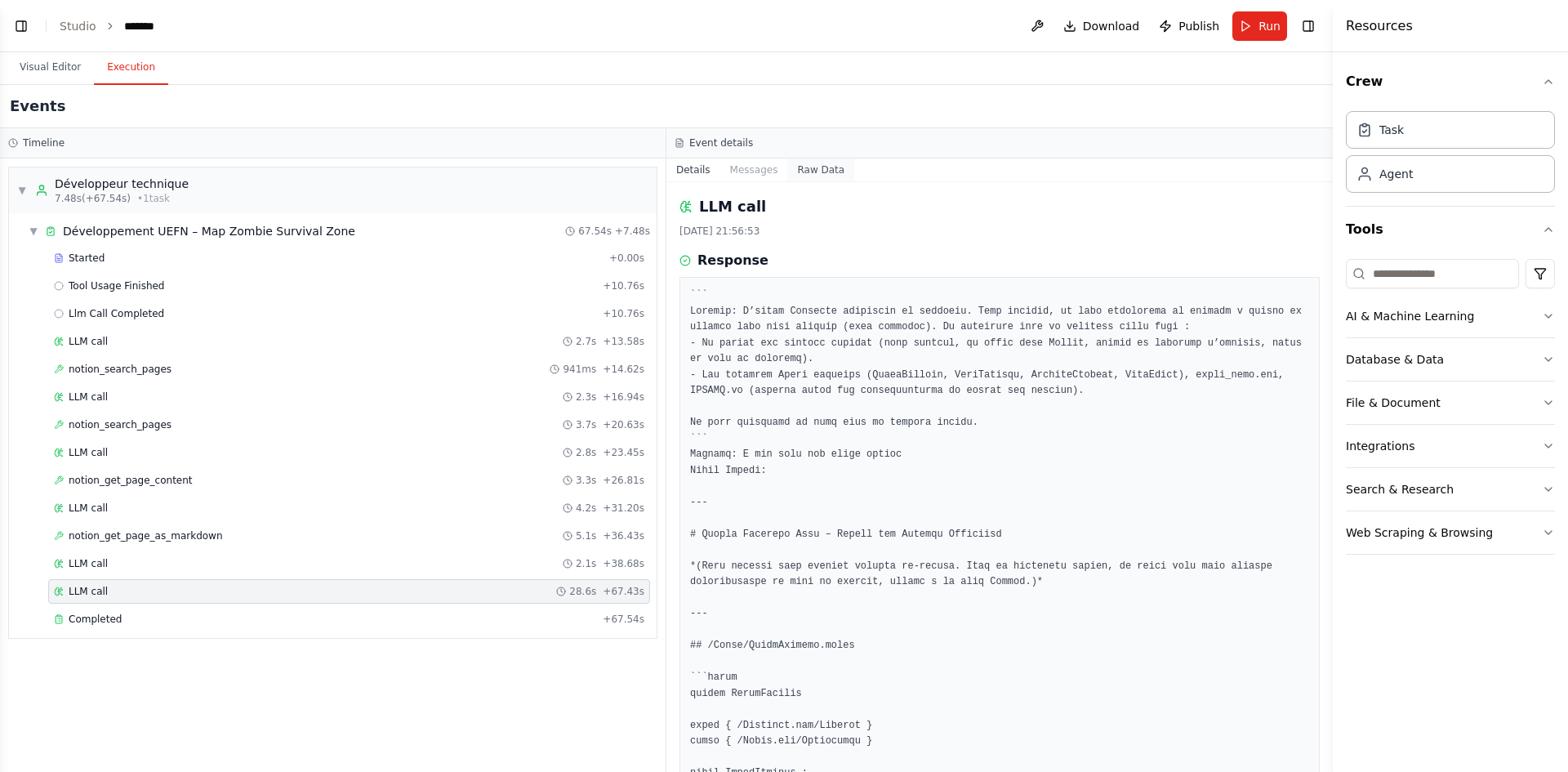
click at [817, 170] on button "Raw Data" at bounding box center [821, 170] width 67 height 23
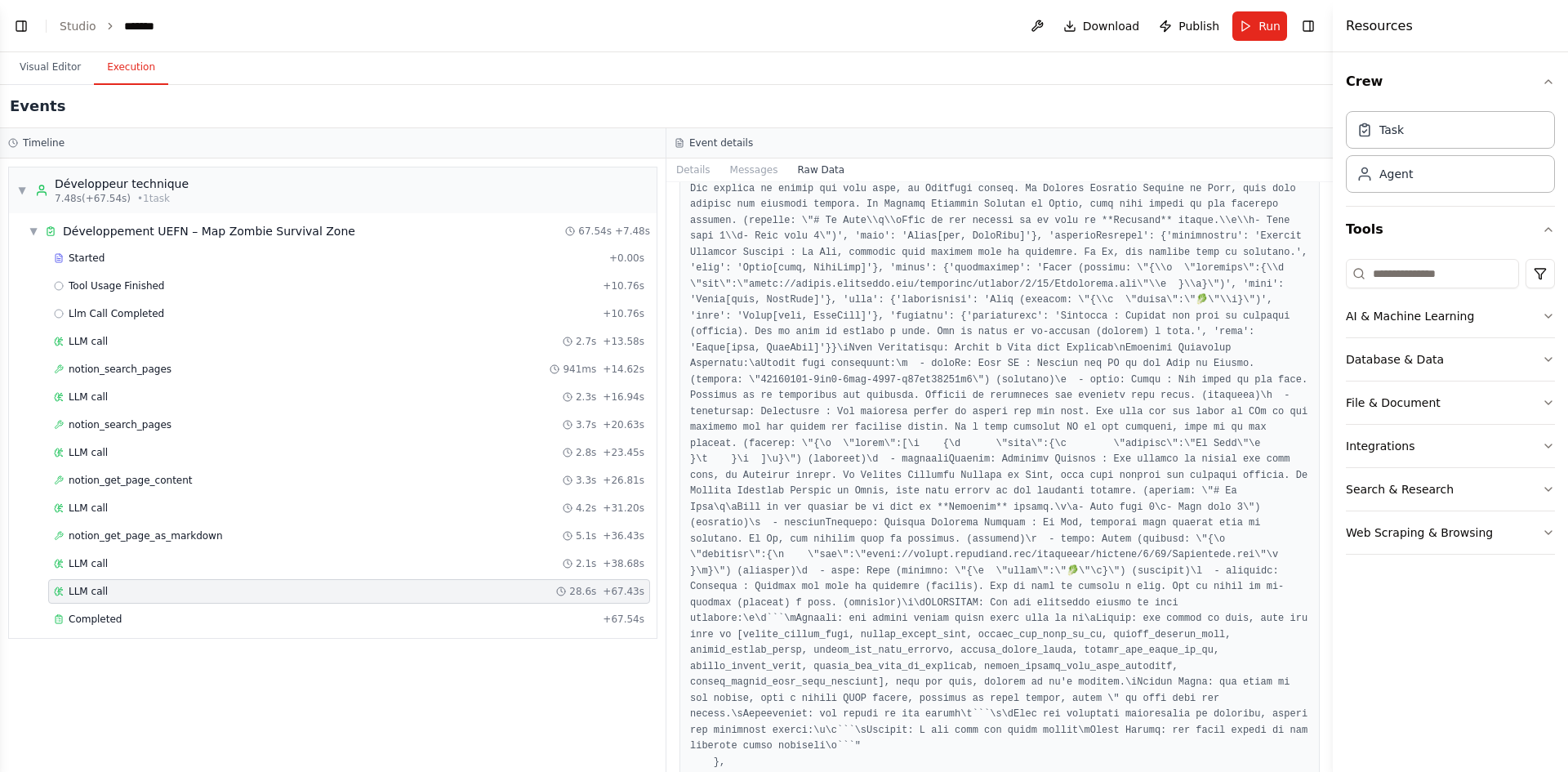
scroll to position [3023, 0]
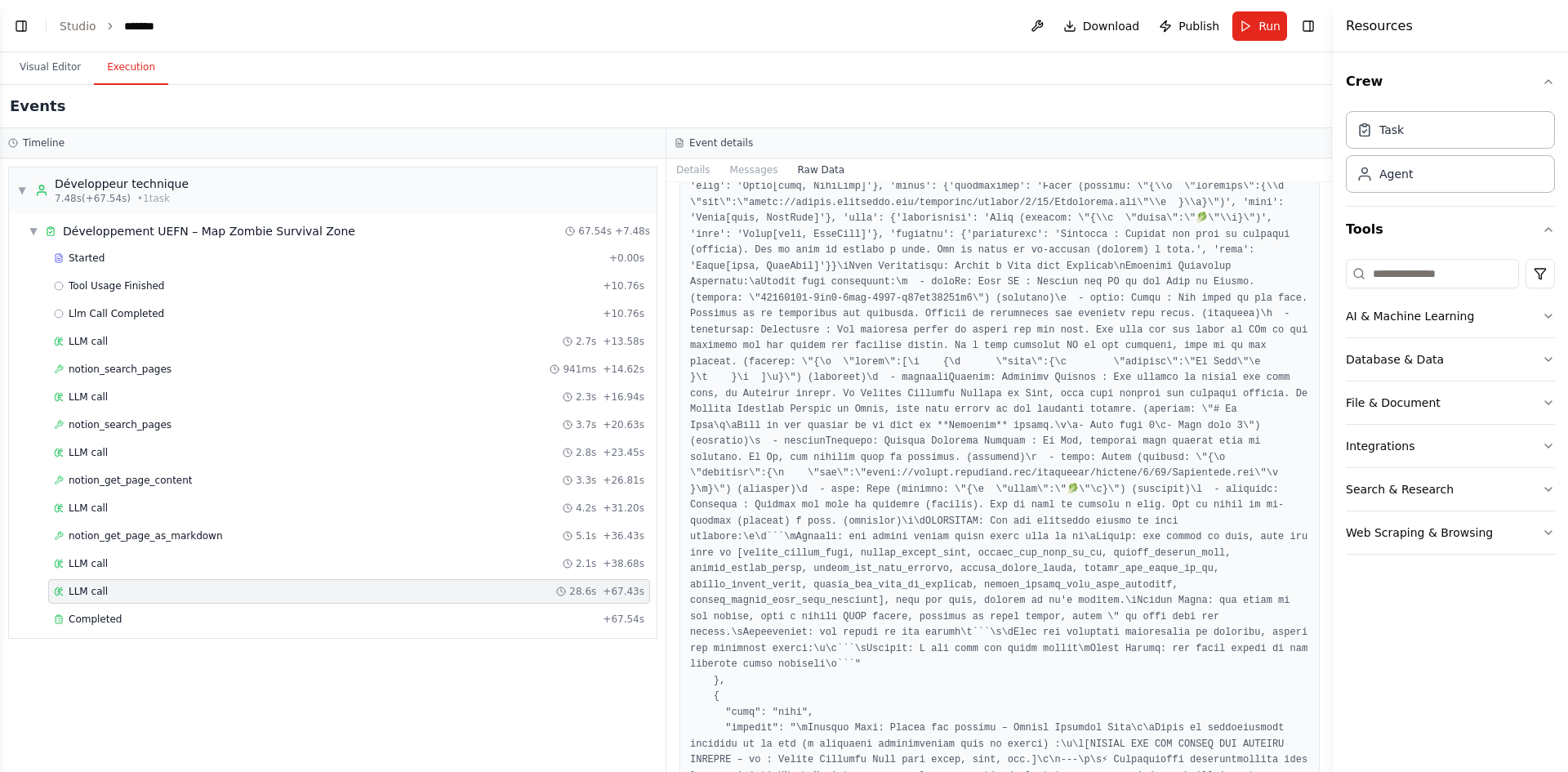
drag, startPoint x: 1327, startPoint y: 214, endPoint x: 1320, endPoint y: 236, distance: 23.1
click at [1321, 260] on div "BETA Hello! I'm the CrewAI assistant. What kind of automation do you want to bu…" at bounding box center [784, 386] width 1568 height 772
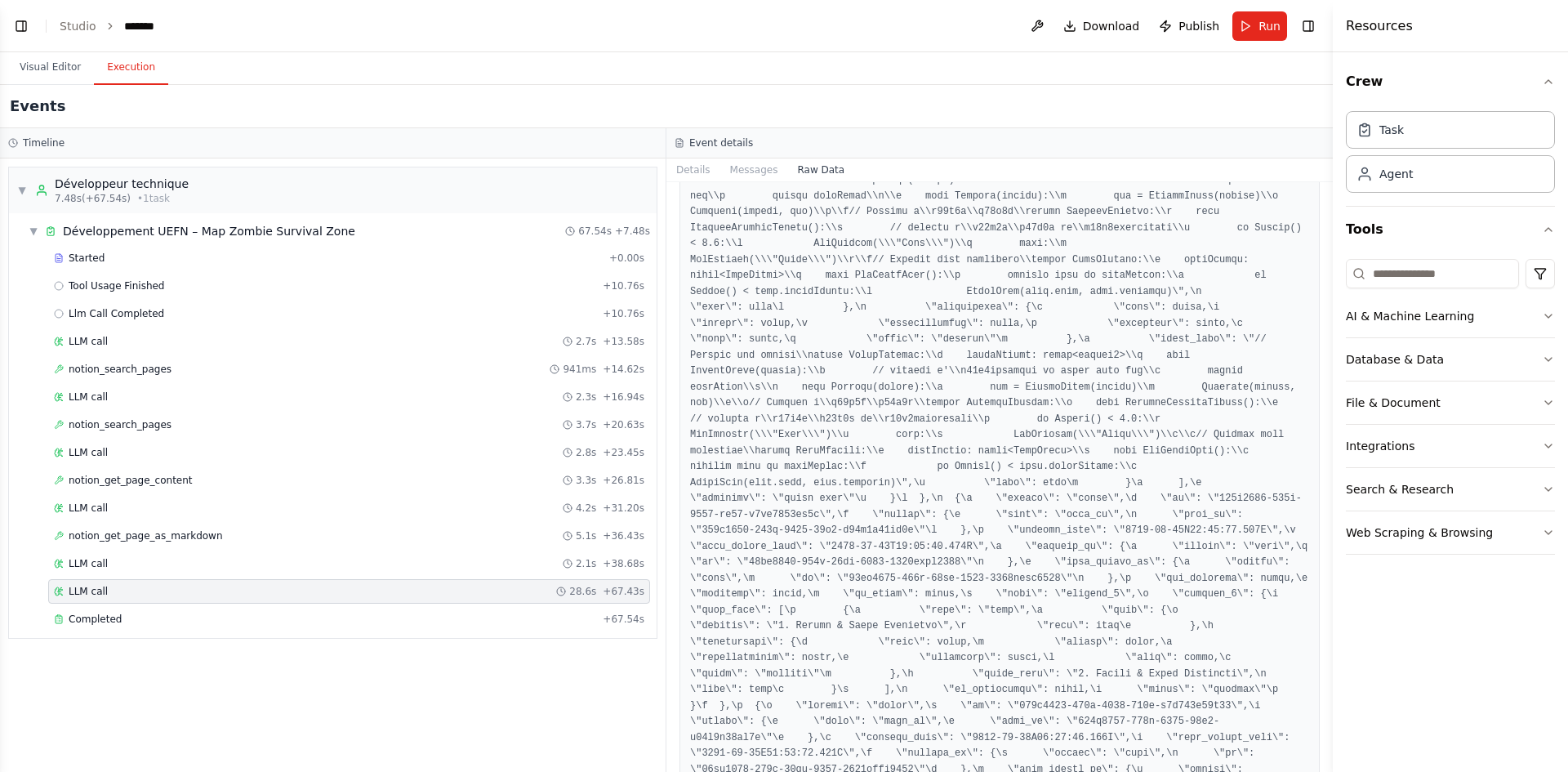
scroll to position [158980, 0]
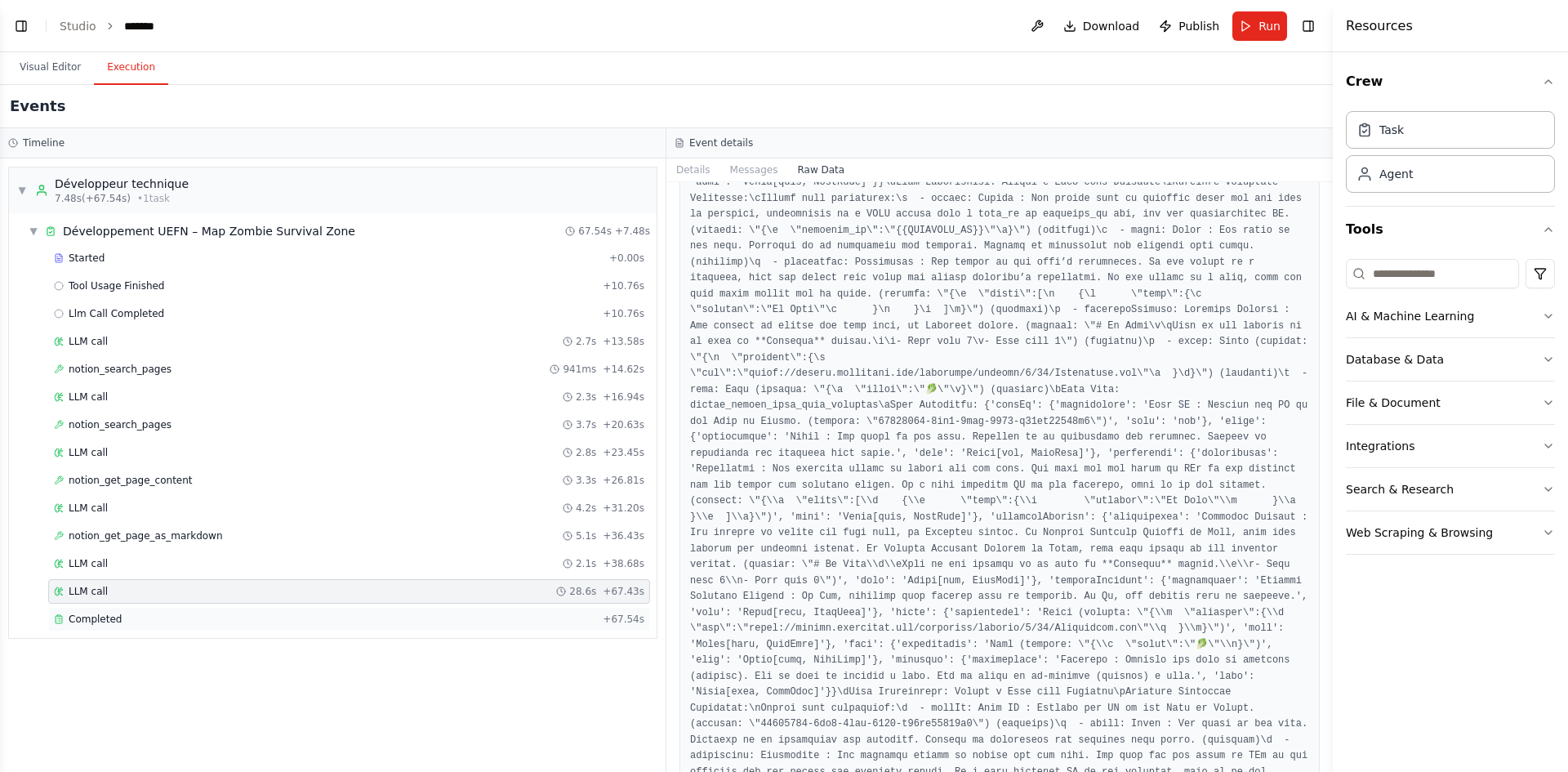
click at [377, 622] on div "Completed" at bounding box center [324, 619] width 543 height 13
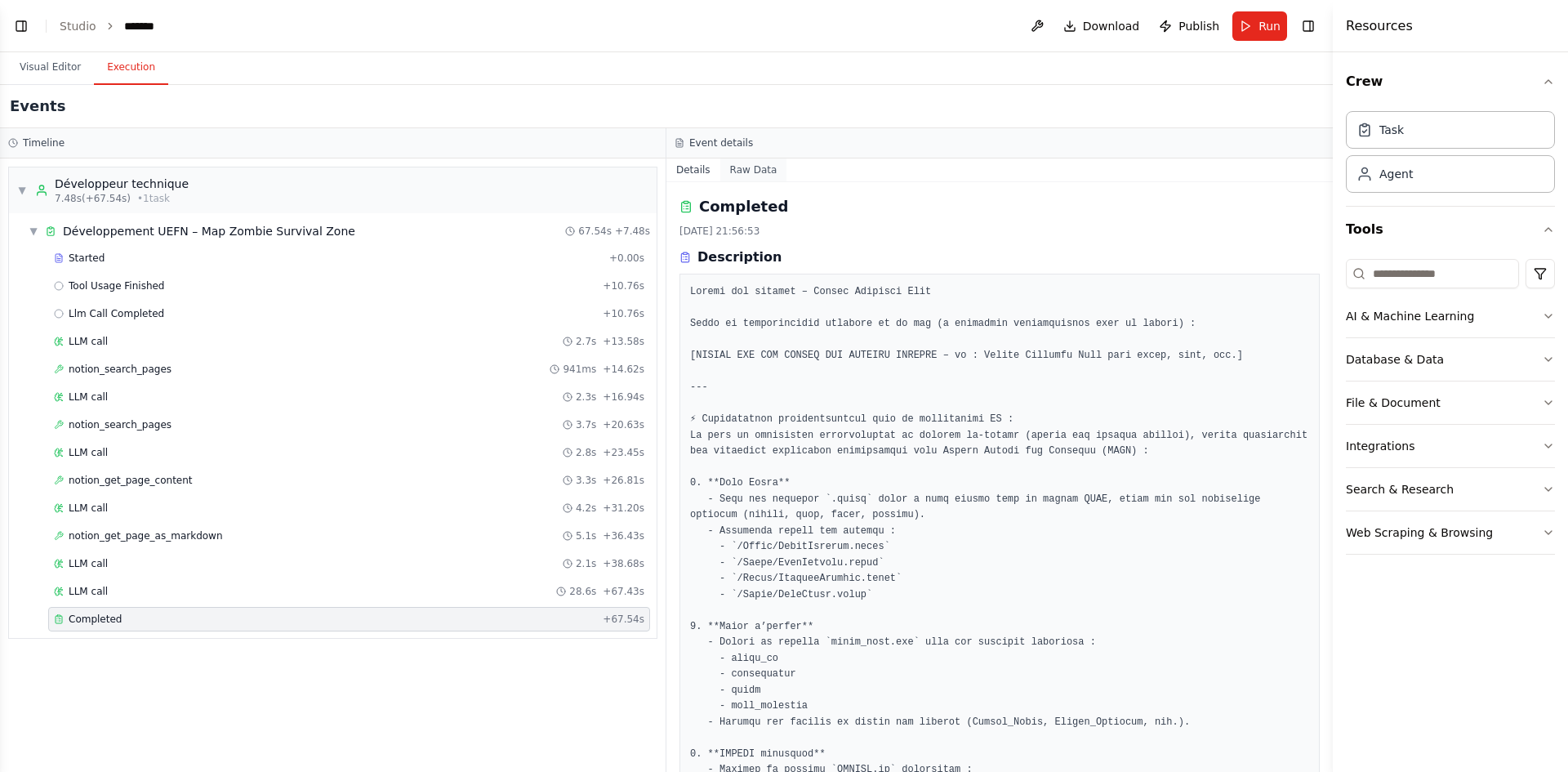
click at [755, 172] on button "Raw Data" at bounding box center [753, 170] width 67 height 23
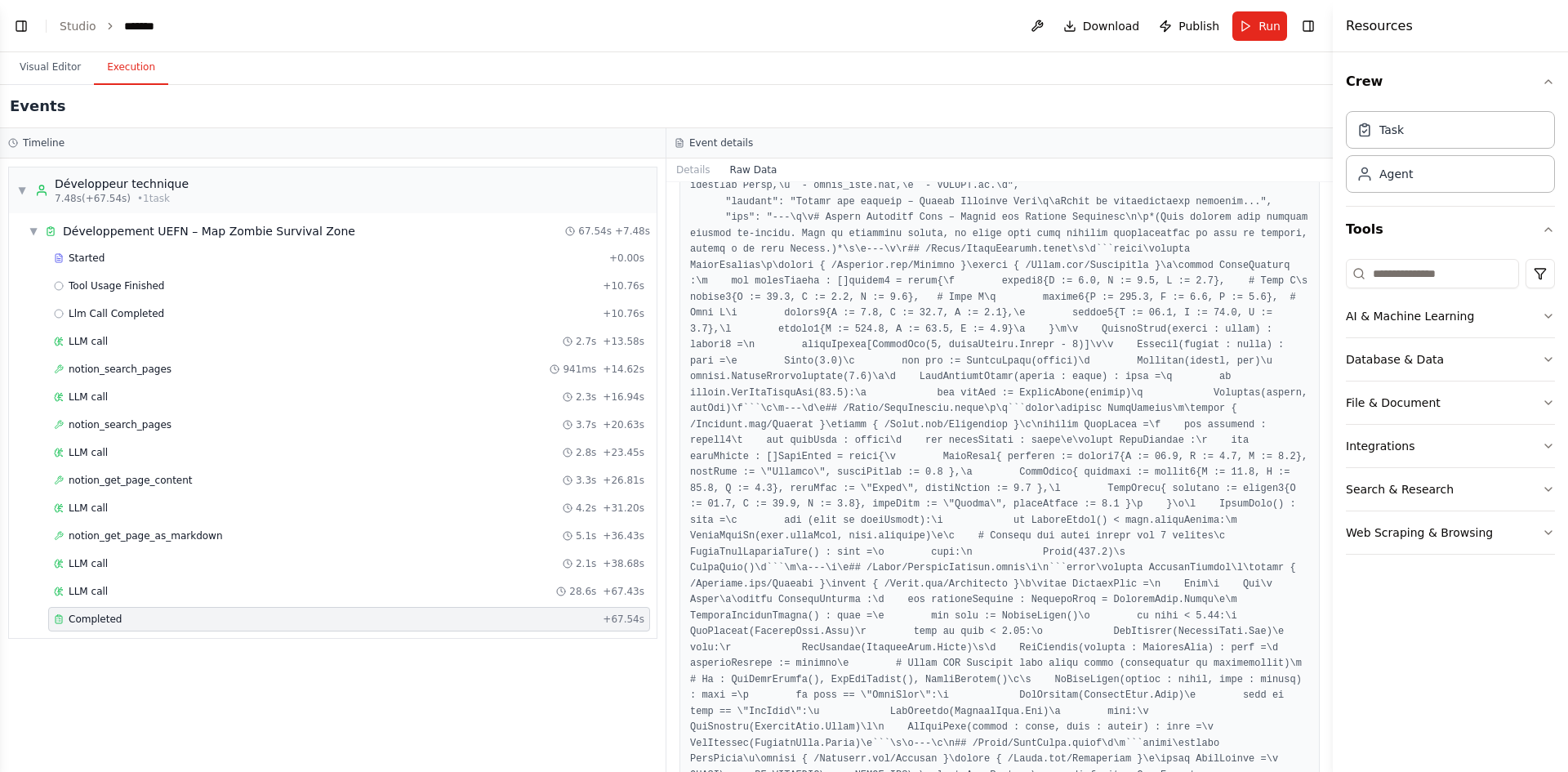
scroll to position [4657, 0]
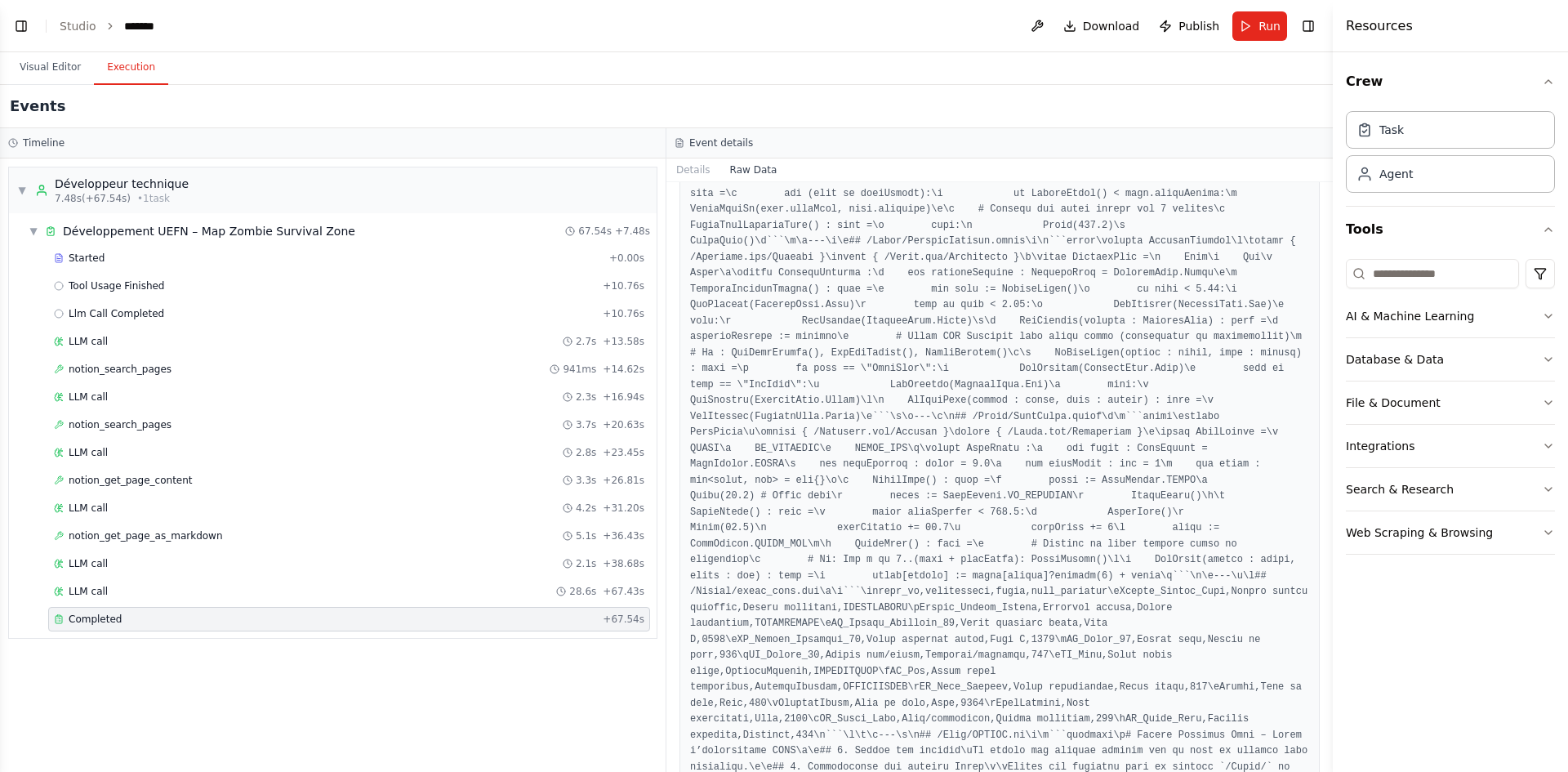
click at [173, 617] on div "Completed" at bounding box center [324, 619] width 543 height 13
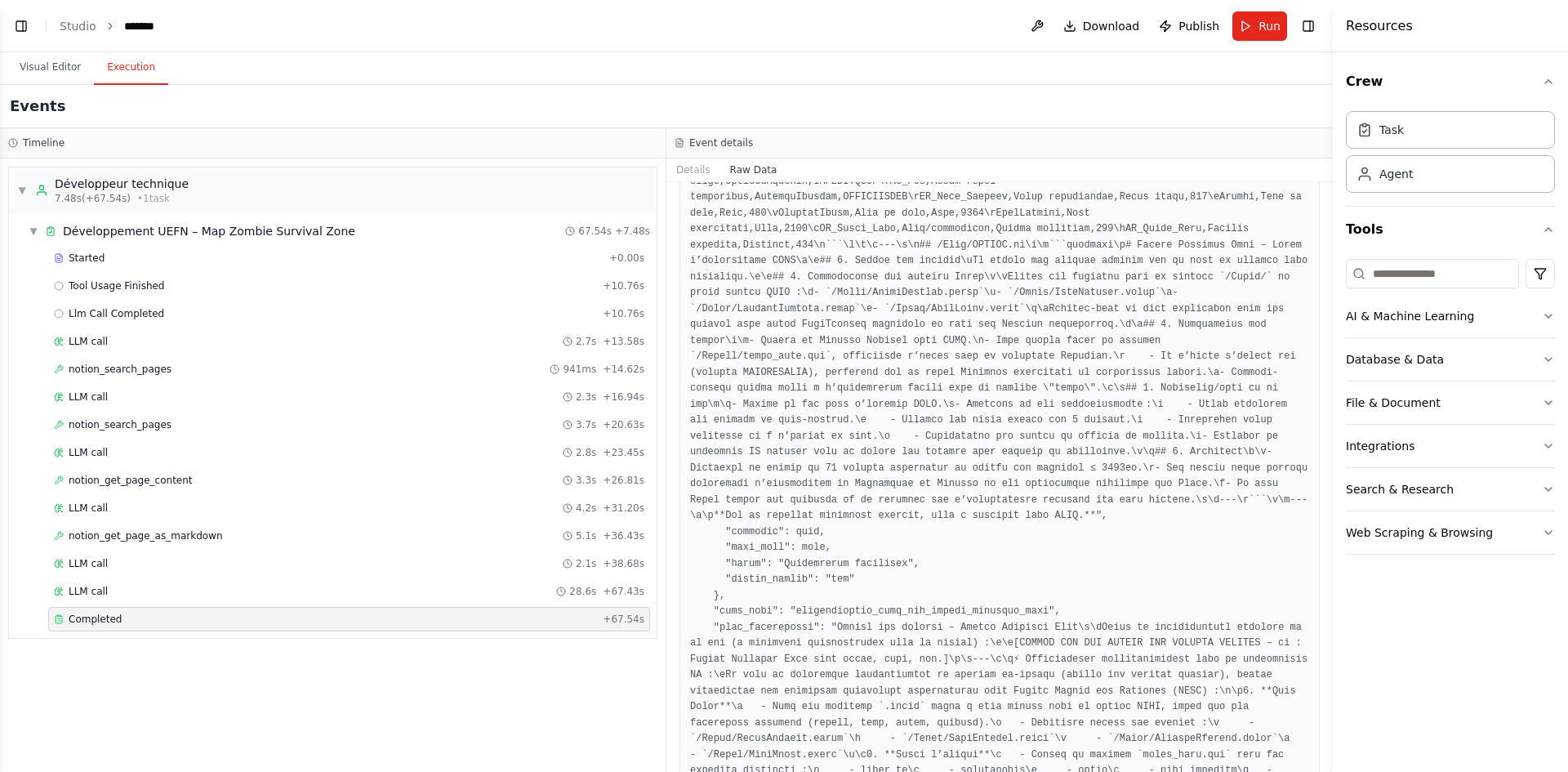
scroll to position [5561, 0]
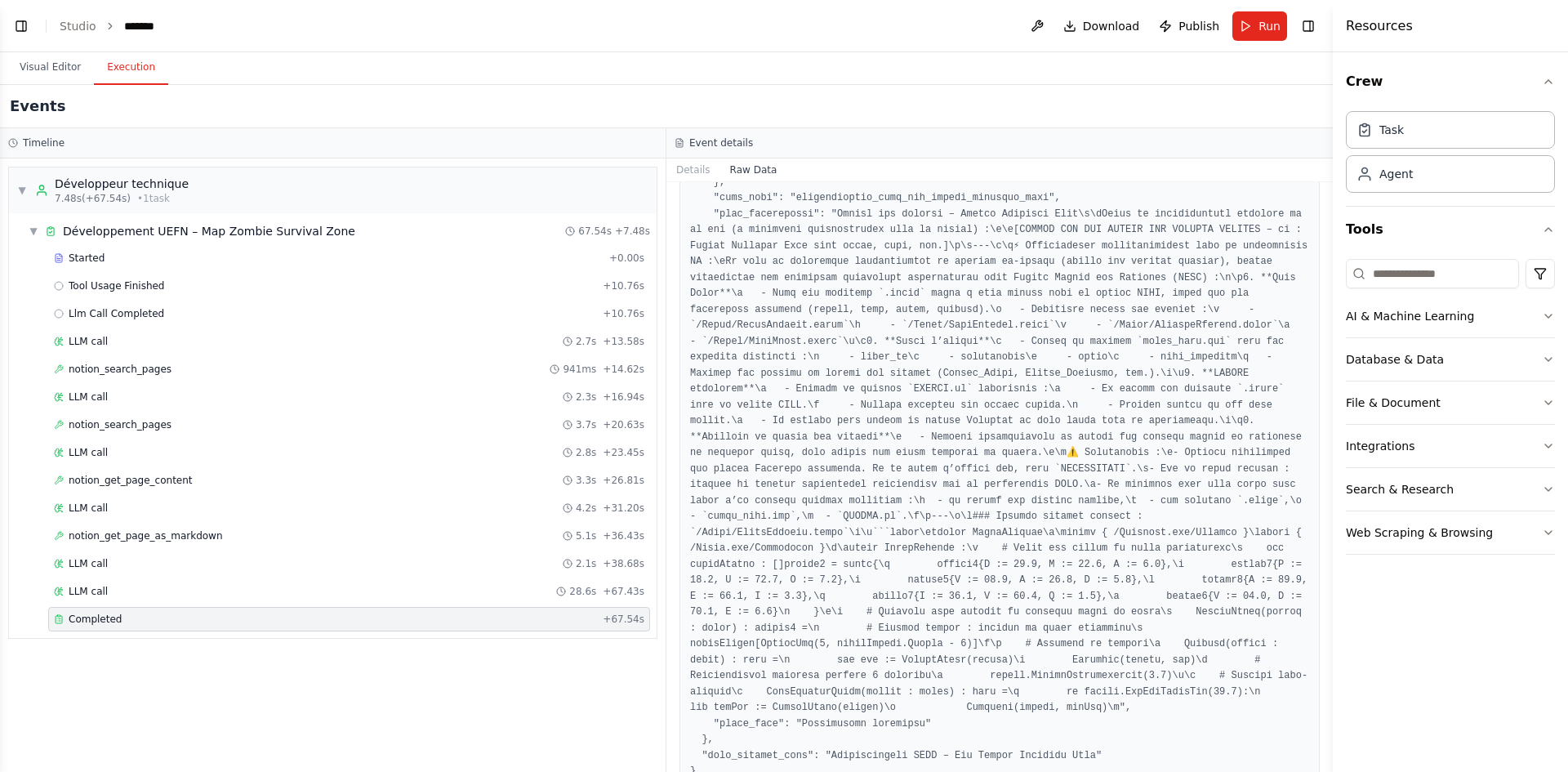
drag, startPoint x: 1328, startPoint y: 714, endPoint x: 1333, endPoint y: 611, distance: 103.1
click at [1333, 611] on div "Resources Crew Task Agent Tools AI & Machine Learning Database & Data File & Do…" at bounding box center [1450, 386] width 235 height 772
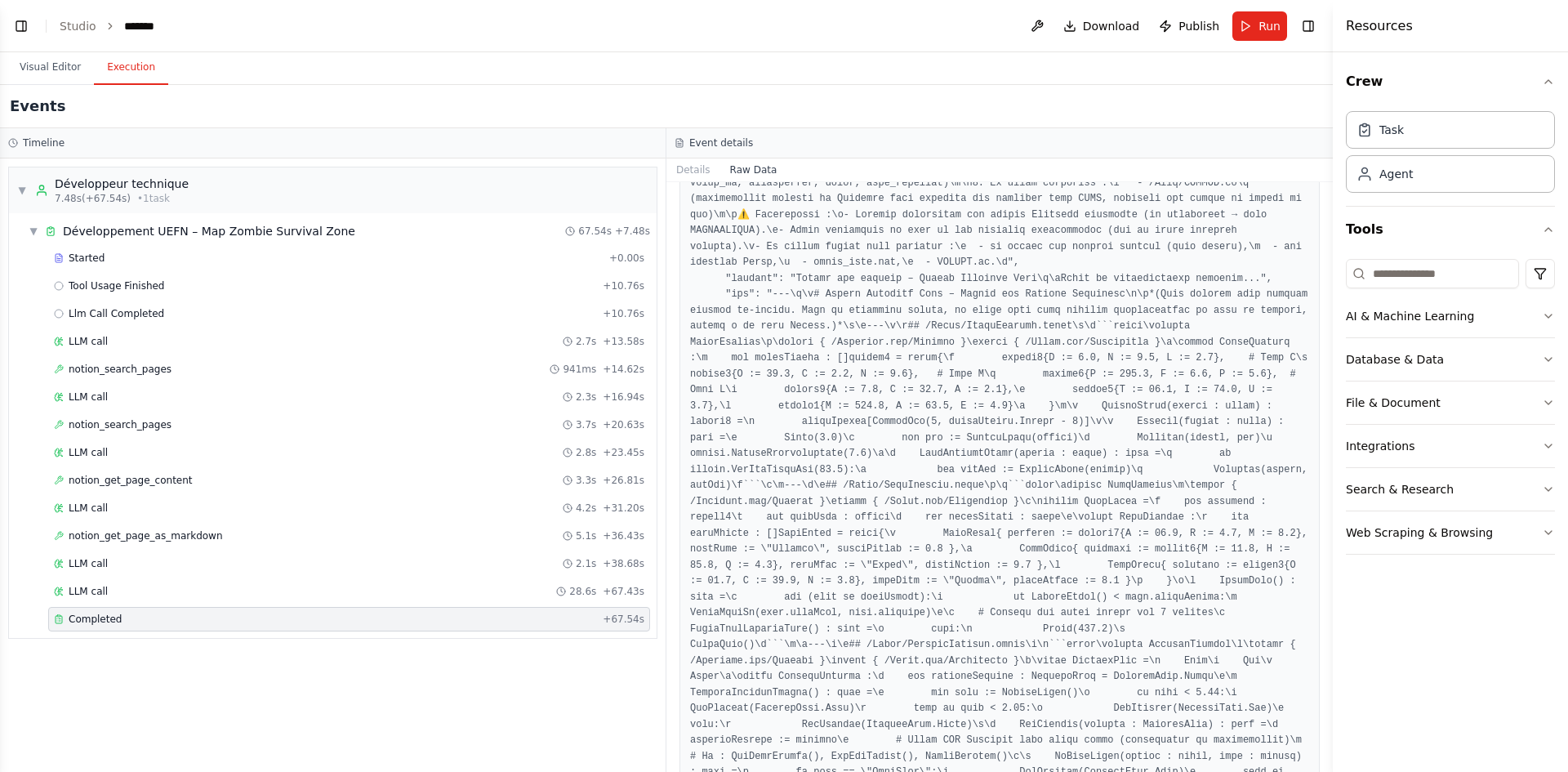
scroll to position [4221, 0]
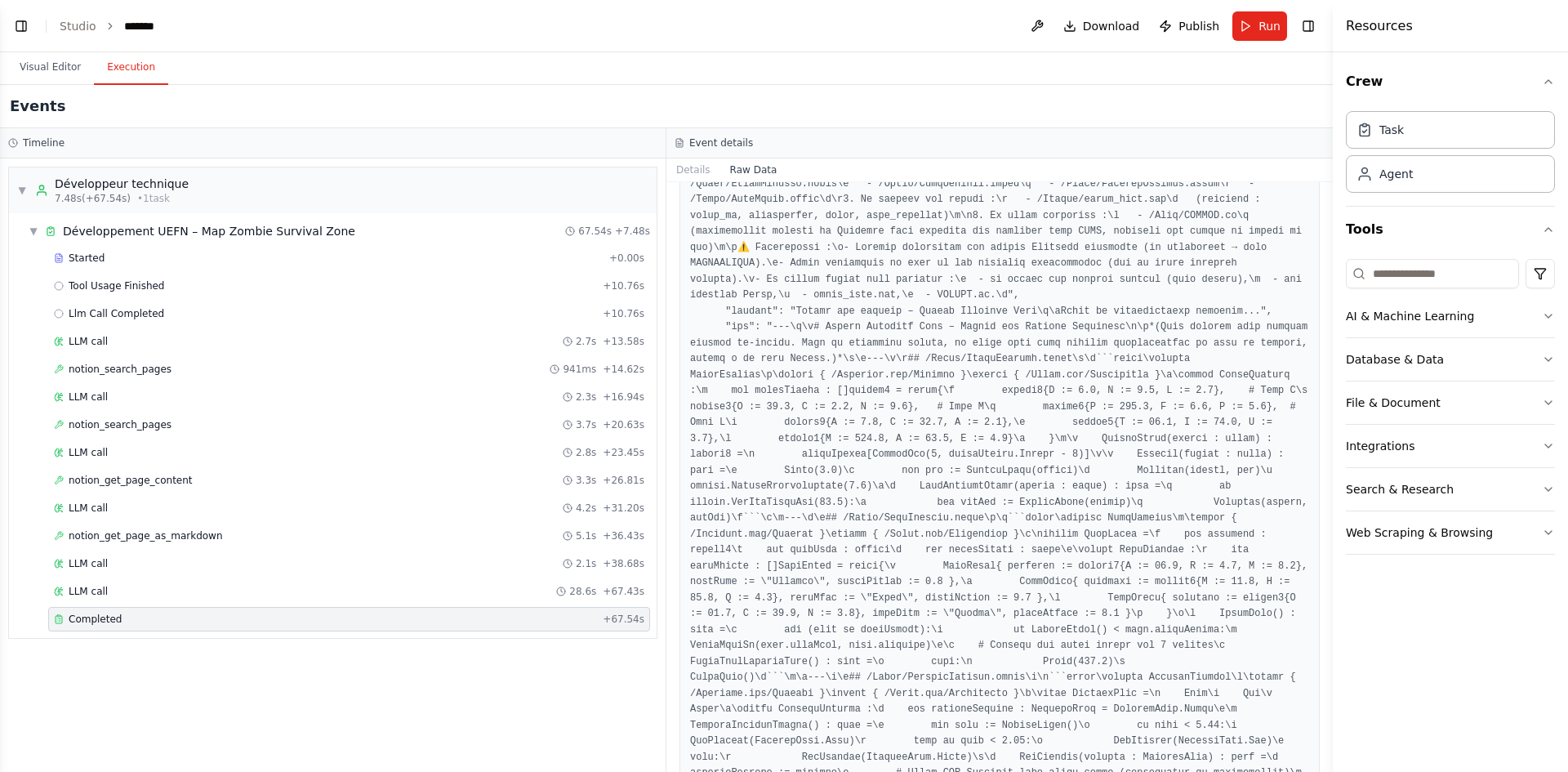
drag, startPoint x: 1327, startPoint y: 197, endPoint x: 1327, endPoint y: 210, distance: 13.0
click at [1327, 210] on button "Toggle Sidebar" at bounding box center [1333, 386] width 13 height 772
drag, startPoint x: 1327, startPoint y: 210, endPoint x: 1318, endPoint y: 246, distance: 37.1
click at [1321, 227] on div "BETA Hello! I'm the CrewAI assistant. What kind of automation do you want to bu…" at bounding box center [784, 386] width 1568 height 772
drag, startPoint x: 1329, startPoint y: 595, endPoint x: 1334, endPoint y: 544, distance: 51.2
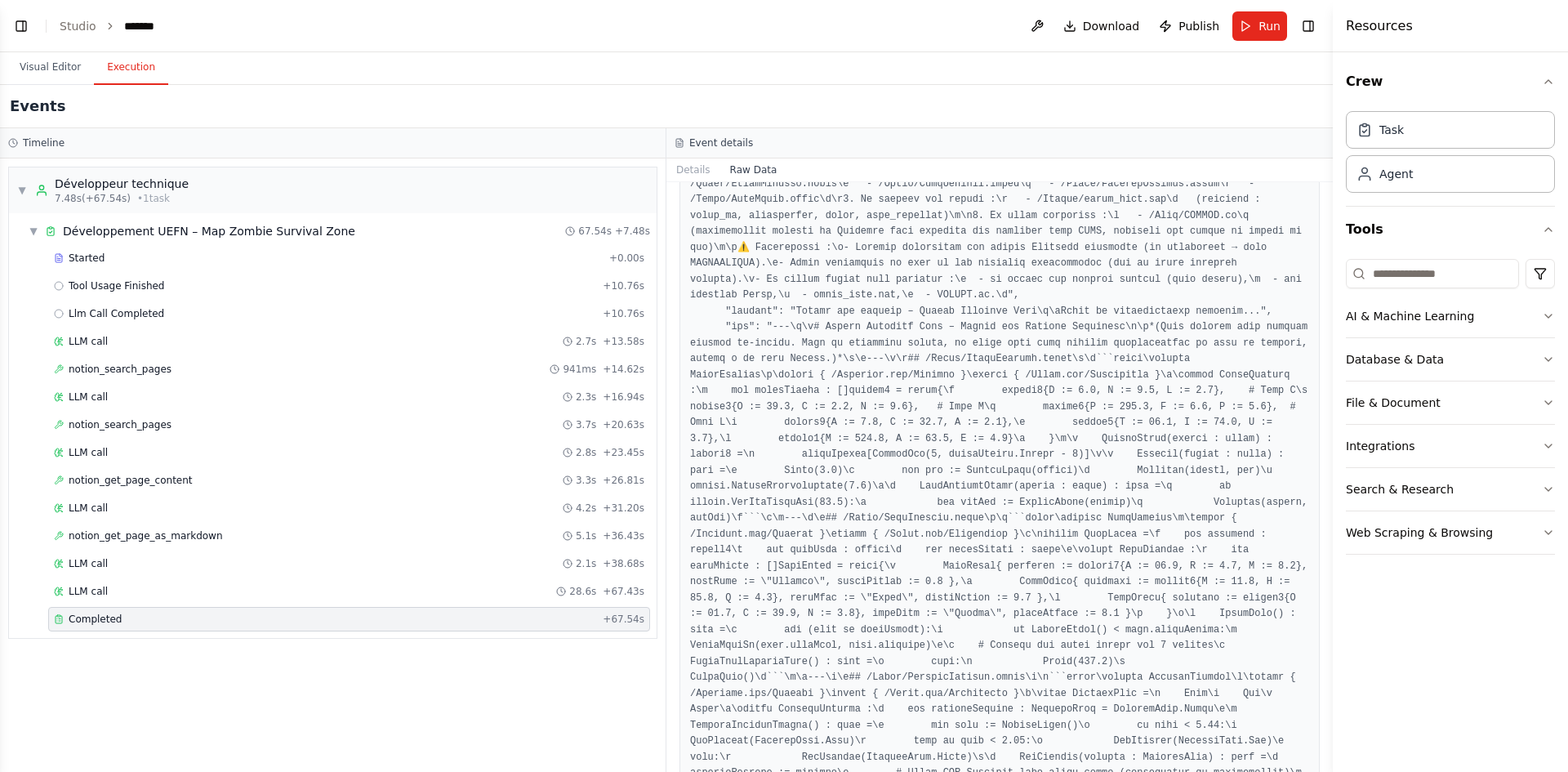
click at [1334, 544] on div "Resources Crew Task Agent Tools AI & Machine Learning Database & Data File & Do…" at bounding box center [1450, 386] width 235 height 772
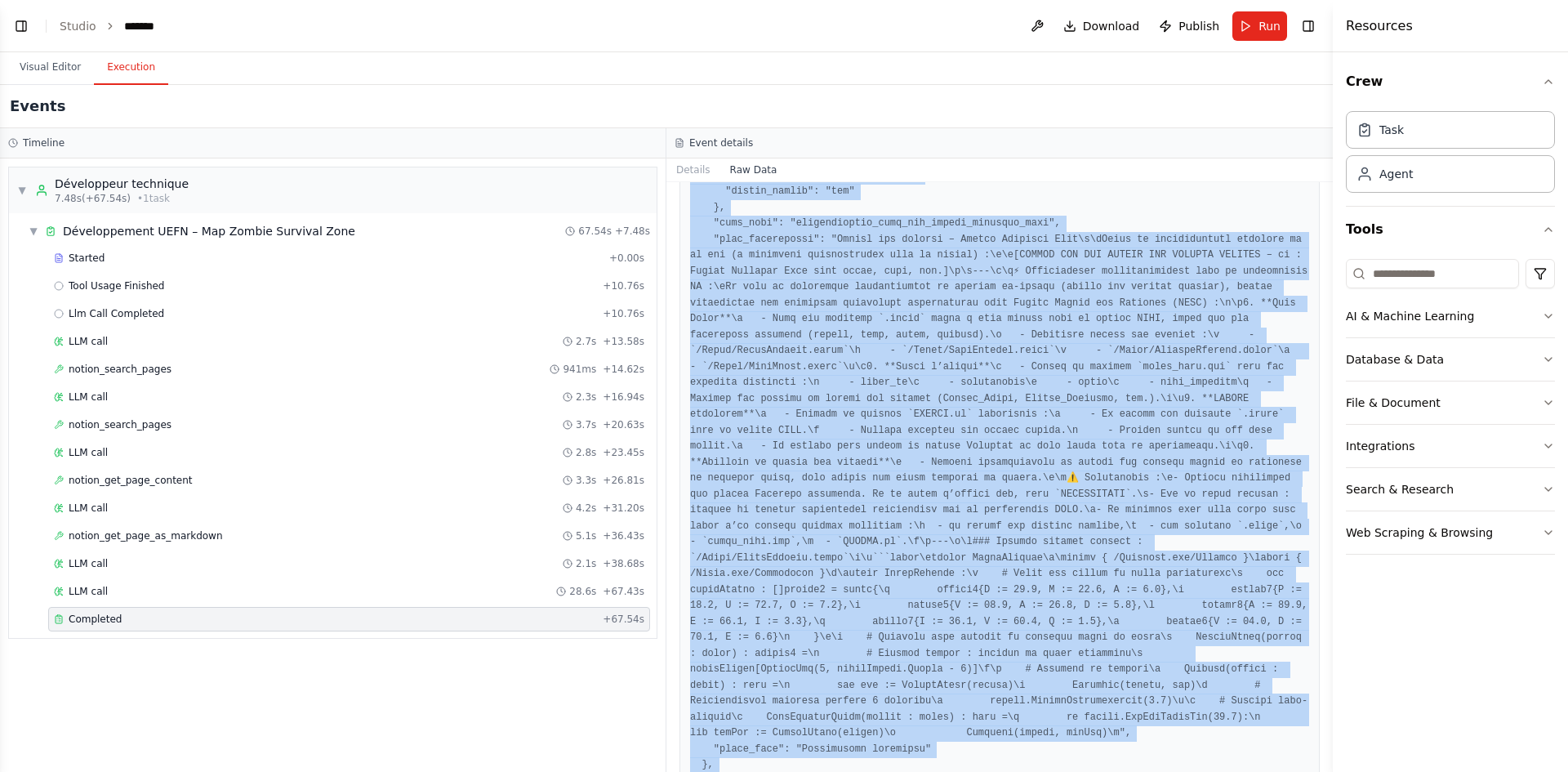
scroll to position [5561, 0]
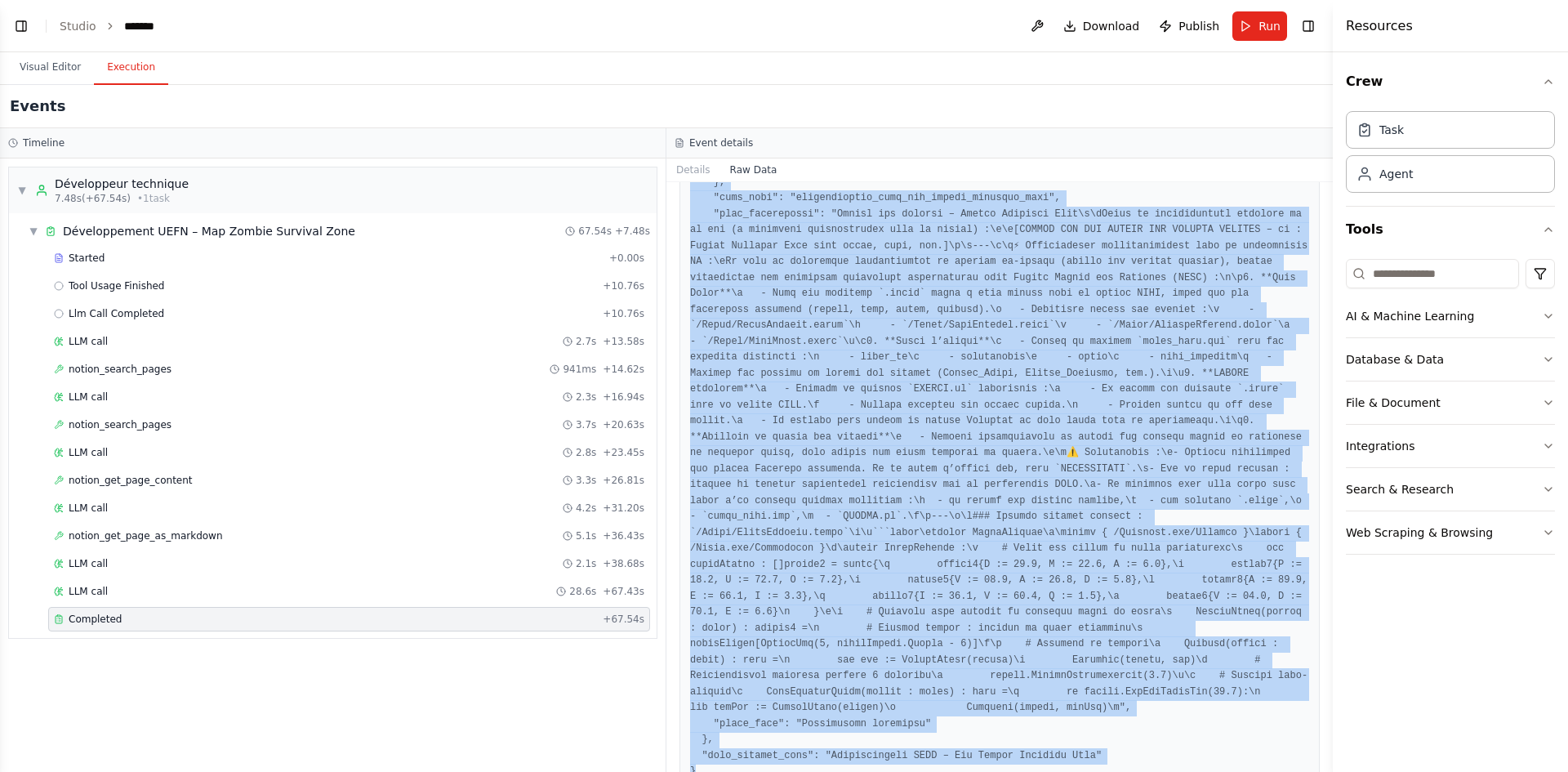
drag, startPoint x: 690, startPoint y: 245, endPoint x: 965, endPoint y: 737, distance: 563.6
copy pre "{ "timestamp": "2025-09-18T19:56:53.971110Z", "type": "task_completed", "source…"
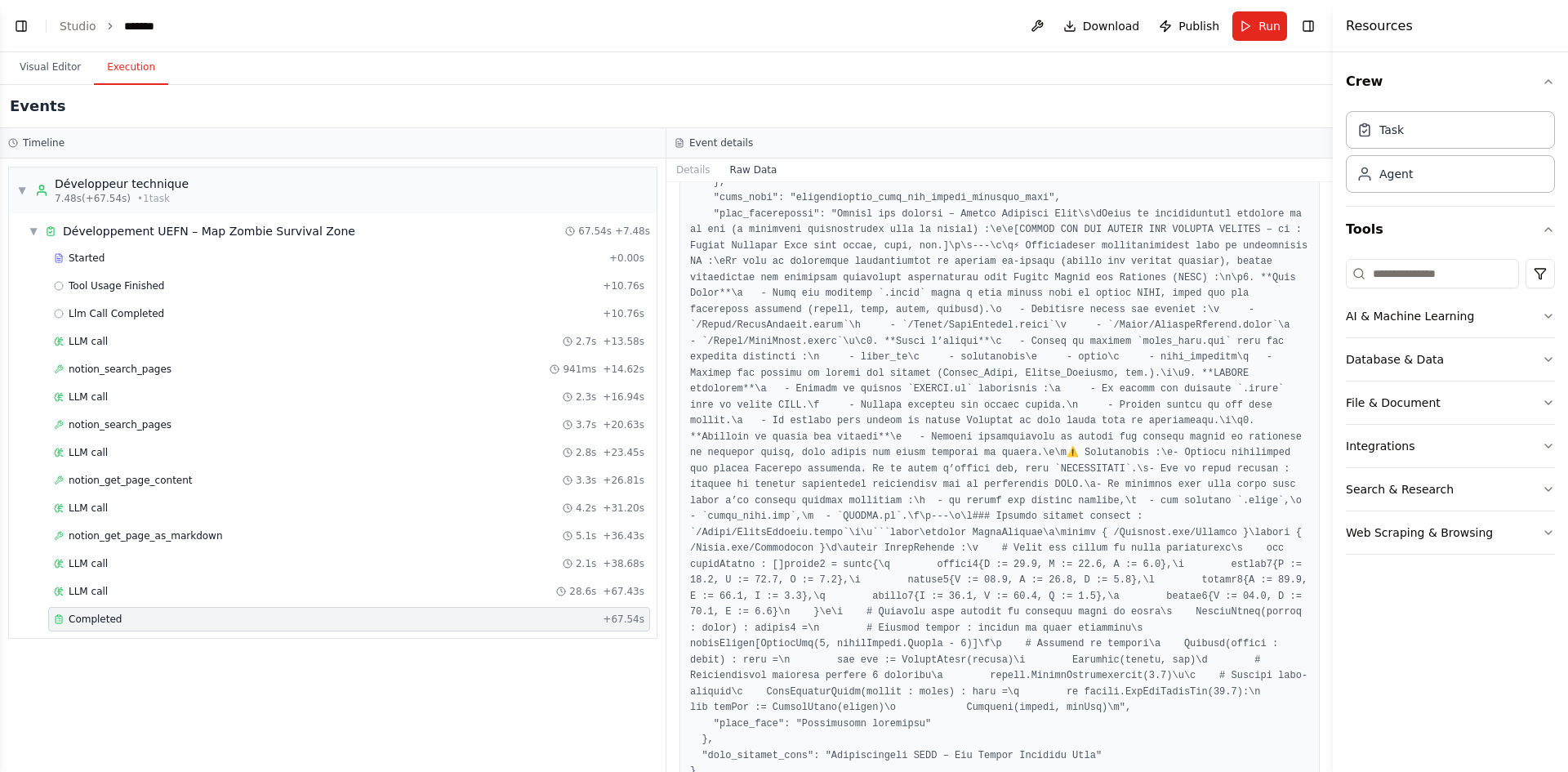
click at [576, 669] on div "▼ Développeur technique 7.48s (+67.54s) • 1 task ▼ Développement UEFN – Map Zom…" at bounding box center [332, 465] width 666 height 613
